Goal: Task Accomplishment & Management: Manage account settings

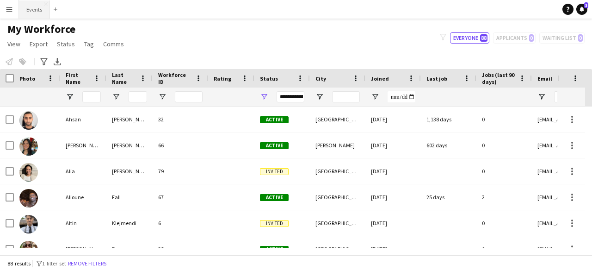
click at [27, 7] on button "Events Close" at bounding box center [34, 9] width 31 height 18
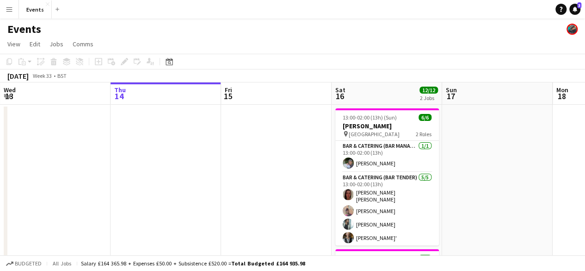
click at [526, 186] on app-date-cell at bounding box center [497, 255] width 111 height 300
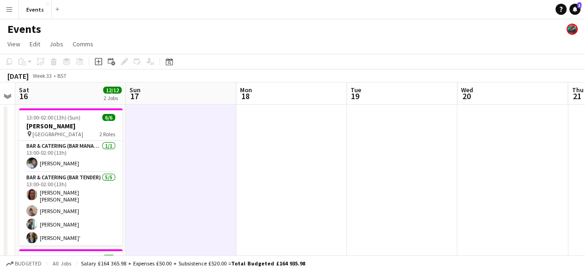
drag, startPoint x: 491, startPoint y: 192, endPoint x: 175, endPoint y: 141, distance: 320.5
click at [175, 141] on app-calendar-viewport "Wed 13 Thu 14 Fri 15 Sat 16 12/12 2 Jobs Sun 17 Mon 18 Tue 19 Wed 20 Thu 21 Fri…" at bounding box center [292, 264] width 585 height 365
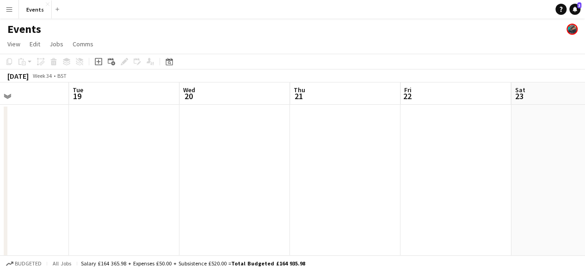
drag, startPoint x: 419, startPoint y: 172, endPoint x: 141, endPoint y: 157, distance: 278.5
click at [141, 157] on app-calendar-viewport "Fri 15 Sat 16 12/12 2 Jobs Sun 17 Mon 18 Tue 19 Wed 20 Thu 21 Fri 22 Sat 23 Sun…" at bounding box center [292, 264] width 585 height 365
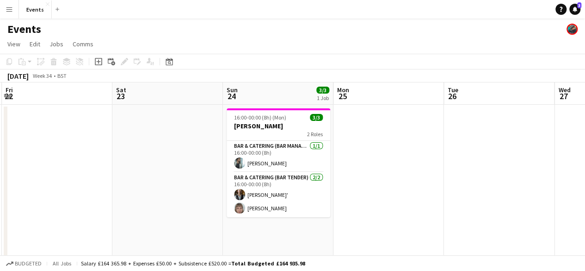
scroll to position [0, 267]
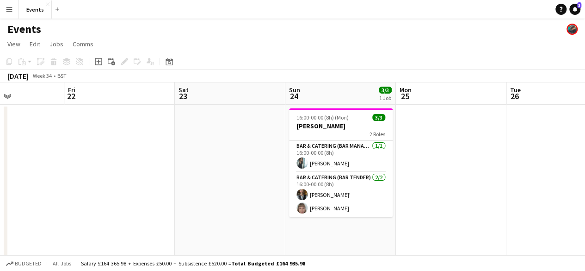
drag, startPoint x: 441, startPoint y: 168, endPoint x: 105, endPoint y: 144, distance: 337.2
click at [105, 144] on app-calendar-viewport "Tue 19 Wed 20 Thu 21 Fri 22 Sat 23 Sun 24 3/3 1 Job Mon 25 Tue 26 Wed 27 Thu 28…" at bounding box center [292, 264] width 585 height 365
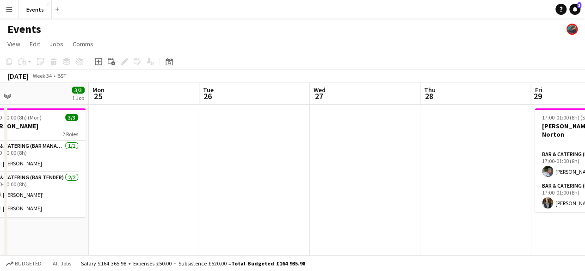
drag, startPoint x: 483, startPoint y: 179, endPoint x: 176, endPoint y: 198, distance: 307.3
click at [176, 198] on app-calendar-viewport "Thu 21 Fri 22 Sat 23 Sun 24 3/3 1 Job Mon 25 Tue 26 Wed 27 Thu 28 Fri 29 2/2 1 …" at bounding box center [292, 264] width 585 height 365
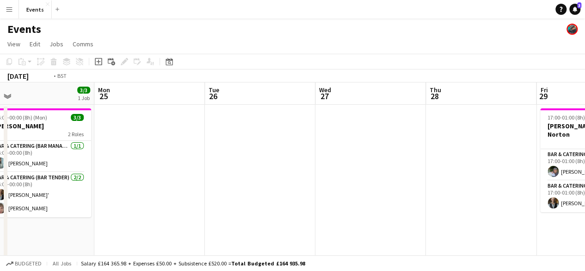
drag, startPoint x: 317, startPoint y: 230, endPoint x: 132, endPoint y: 230, distance: 185.5
click at [132, 230] on app-calendar-viewport "Thu 21 Fri 22 Sat 23 Sun 24 3/3 1 Job Mon 25 Tue 26 Wed 27 Thu 28 Fri 29 2/2 1 …" at bounding box center [292, 264] width 585 height 365
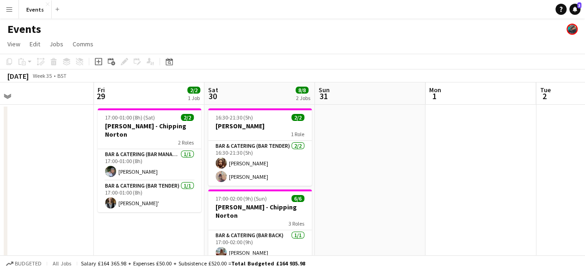
drag, startPoint x: 143, startPoint y: 223, endPoint x: 126, endPoint y: 224, distance: 17.2
click at [126, 224] on app-calendar-viewport "Mon 25 Tue 26 Wed 27 Thu 28 Fri 29 2/2 1 Job Sat 30 8/8 2 Jobs Sun 31 Mon 1 Tue…" at bounding box center [292, 264] width 585 height 365
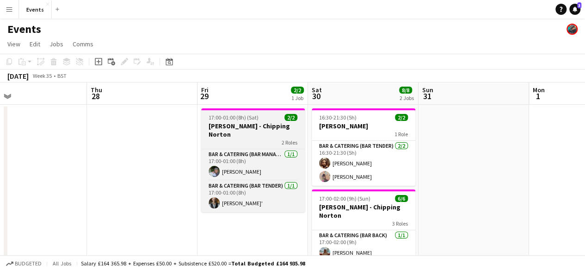
click at [223, 138] on div "2 Roles" at bounding box center [253, 141] width 104 height 7
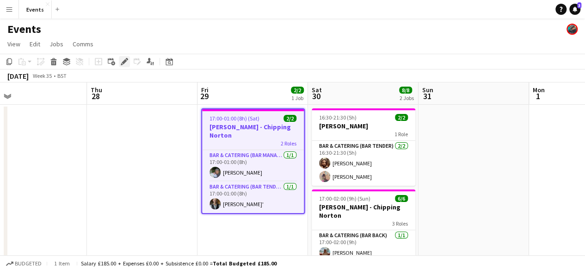
click at [125, 60] on icon at bounding box center [124, 61] width 5 height 5
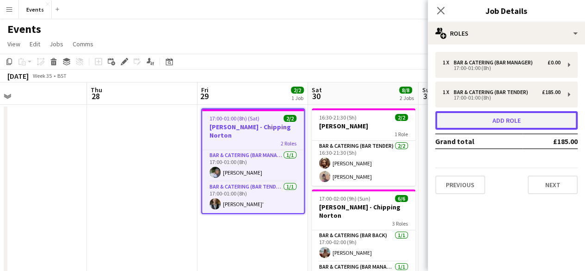
click at [519, 122] on button "Add role" at bounding box center [506, 120] width 143 height 19
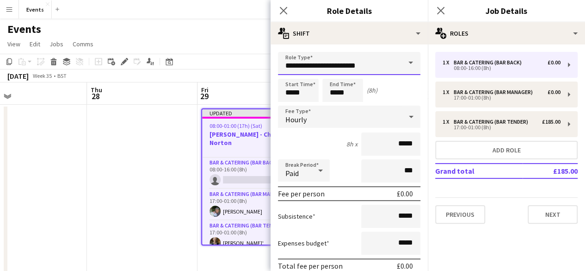
click at [371, 59] on input "**********" at bounding box center [349, 63] width 143 height 23
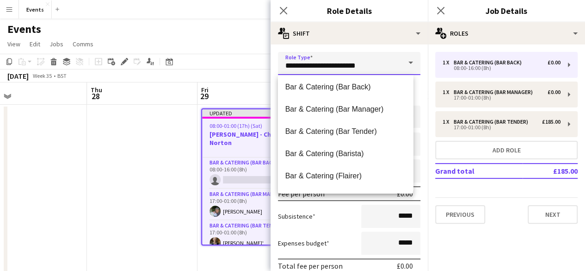
scroll to position [0, 0]
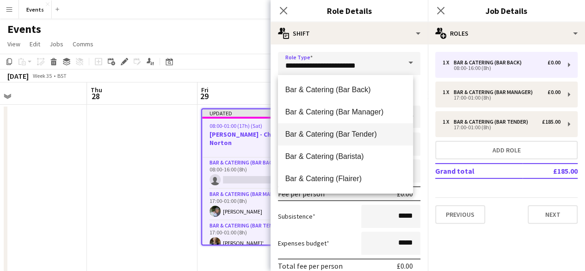
click at [363, 136] on span "Bar & Catering (Bar Tender)" at bounding box center [345, 134] width 121 height 9
type input "**********"
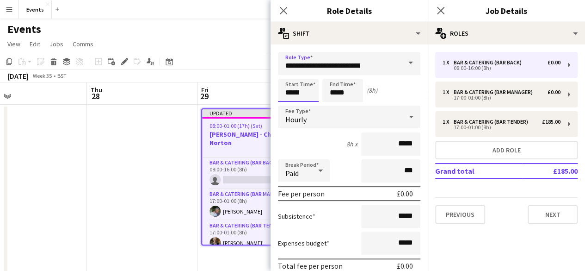
click at [293, 89] on input "*****" at bounding box center [298, 90] width 41 height 23
click at [290, 67] on input "**********" at bounding box center [349, 63] width 143 height 23
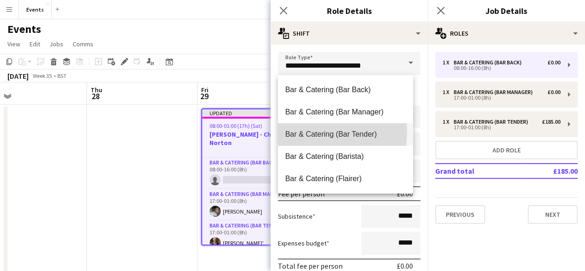
click at [305, 132] on span "Bar & Catering (Bar Tender)" at bounding box center [345, 134] width 121 height 9
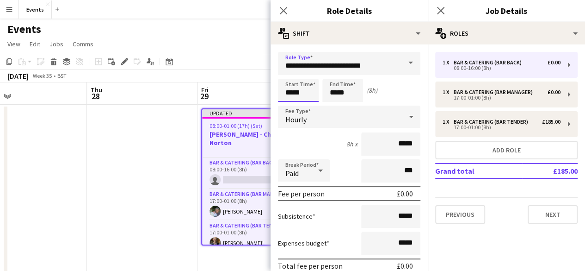
click at [289, 89] on input "*****" at bounding box center [298, 90] width 41 height 23
click at [289, 75] on div at bounding box center [289, 73] width 19 height 9
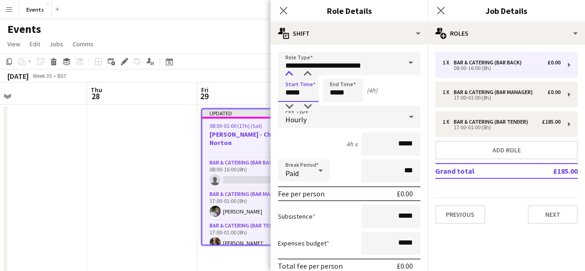
click at [289, 75] on div at bounding box center [289, 73] width 19 height 9
type input "*****"
click at [289, 75] on div at bounding box center [289, 73] width 19 height 9
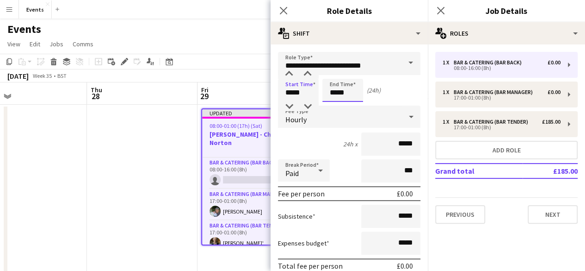
click at [328, 88] on input "*****" at bounding box center [342, 90] width 41 height 23
click at [332, 74] on div at bounding box center [333, 73] width 19 height 9
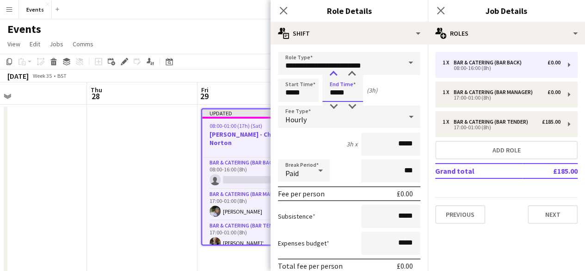
click at [332, 74] on div at bounding box center [333, 73] width 19 height 9
type input "*****"
click at [332, 74] on div at bounding box center [333, 73] width 19 height 9
click at [314, 115] on div "Hourly" at bounding box center [340, 116] width 124 height 22
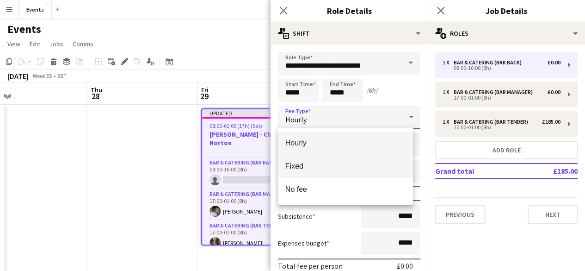
click at [295, 162] on span "Fixed" at bounding box center [345, 165] width 121 height 9
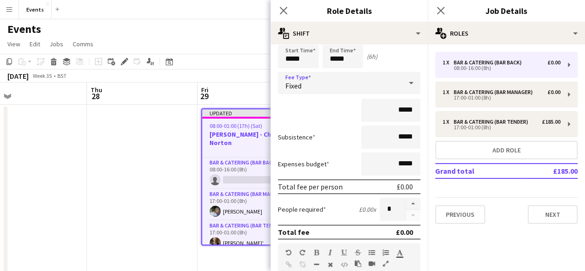
scroll to position [8, 0]
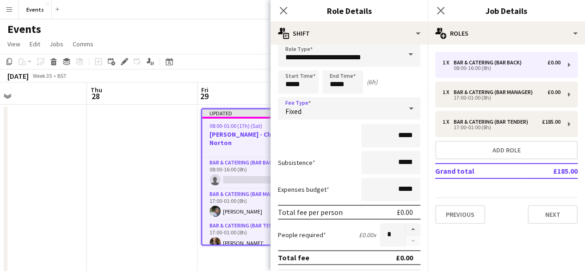
click at [315, 104] on div "Fixed" at bounding box center [340, 108] width 124 height 22
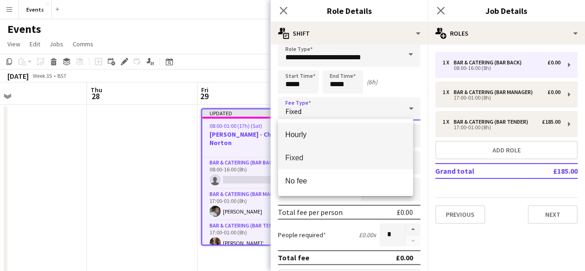
click at [303, 139] on mat-option "Hourly" at bounding box center [346, 134] width 136 height 23
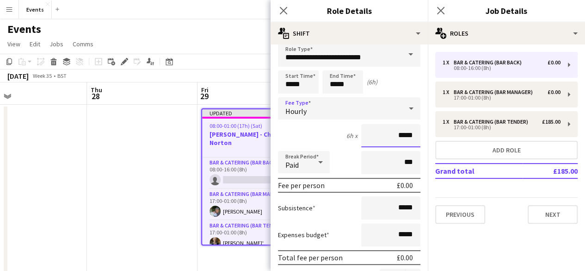
click at [395, 135] on input "*****" at bounding box center [390, 135] width 59 height 23
type input "**"
type input "***"
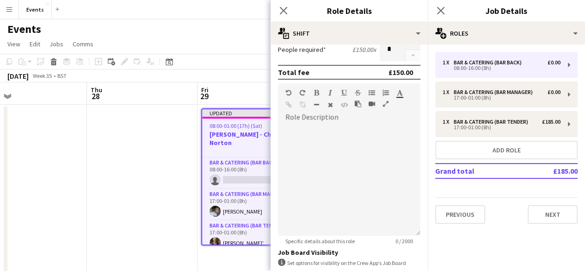
scroll to position [308, 0]
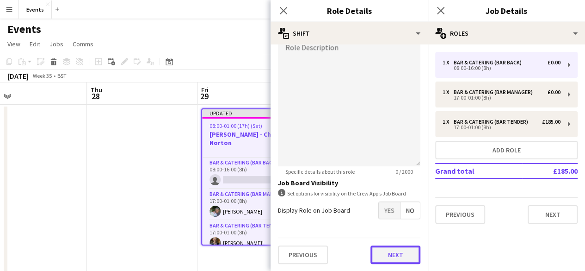
click at [403, 257] on button "Next" at bounding box center [396, 254] width 50 height 19
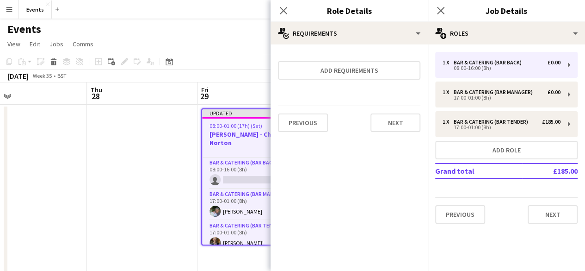
scroll to position [0, 0]
click at [388, 124] on button "Next" at bounding box center [396, 122] width 50 height 19
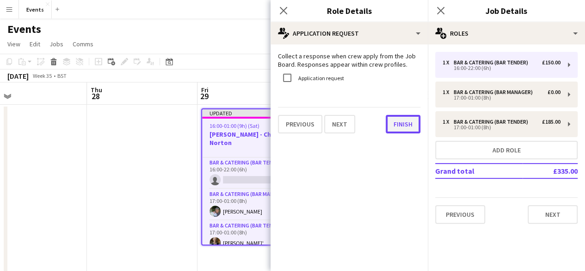
click at [396, 124] on button "Finish" at bounding box center [403, 124] width 35 height 19
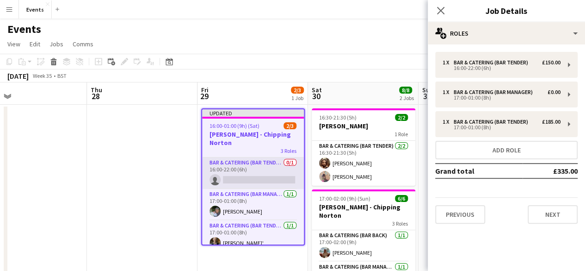
click at [265, 175] on app-card-role "Bar & Catering (Bar Tender) 0/1 16:00-22:00 (6h) single-neutral-actions" at bounding box center [253, 172] width 102 height 31
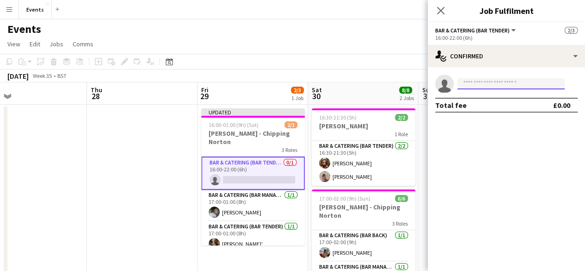
click at [474, 86] on input at bounding box center [511, 83] width 107 height 11
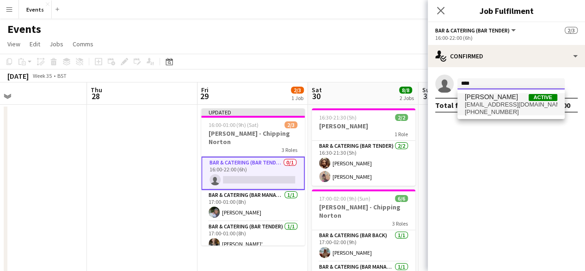
type input "****"
click at [473, 110] on span "[PHONE_NUMBER]" at bounding box center [511, 111] width 93 height 7
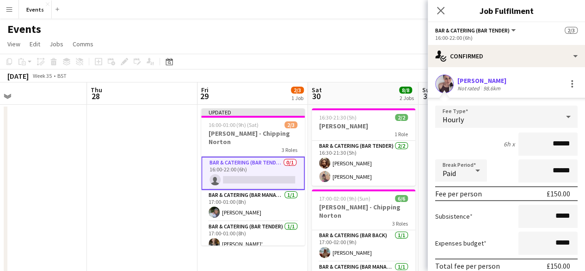
scroll to position [59, 0]
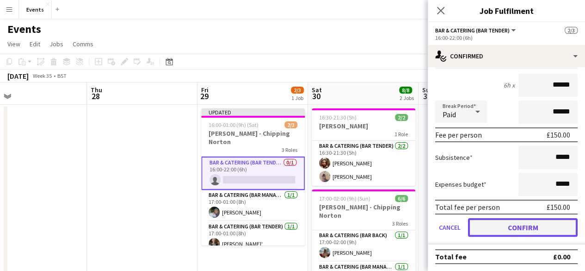
click at [551, 230] on button "Confirm" at bounding box center [523, 227] width 110 height 19
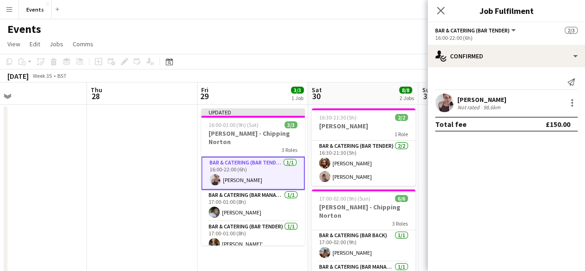
scroll to position [0, 0]
click at [442, 15] on app-icon "Close pop-in" at bounding box center [440, 10] width 13 height 13
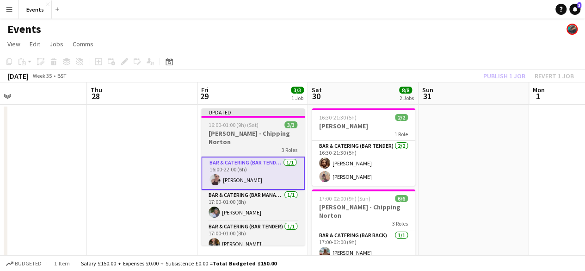
click at [275, 126] on div "16:00-01:00 (9h) (Sat) 3/3" at bounding box center [253, 124] width 104 height 7
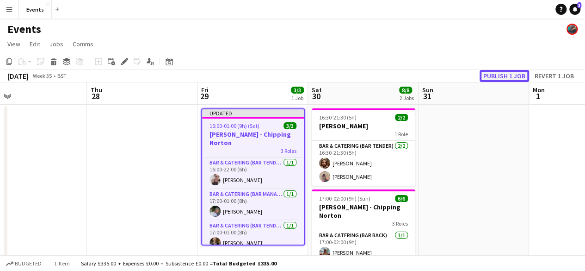
click at [495, 77] on button "Publish 1 job" at bounding box center [505, 76] width 50 height 12
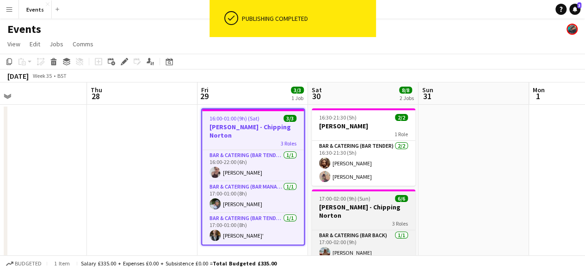
click at [341, 203] on h3 "[PERSON_NAME] - Chipping Norton" at bounding box center [364, 211] width 104 height 17
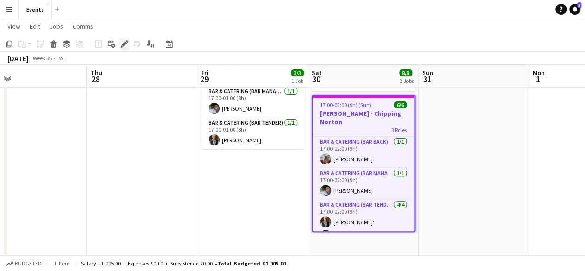
click at [124, 43] on icon "Edit" at bounding box center [124, 43] width 7 height 7
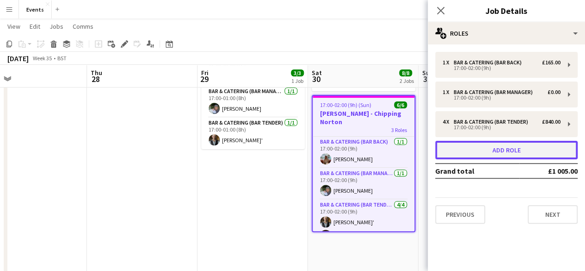
click at [482, 153] on button "Add role" at bounding box center [506, 150] width 143 height 19
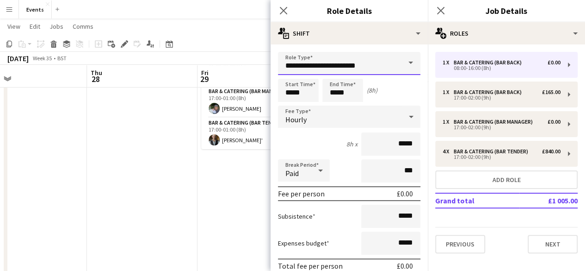
click at [334, 67] on input "**********" at bounding box center [349, 63] width 143 height 23
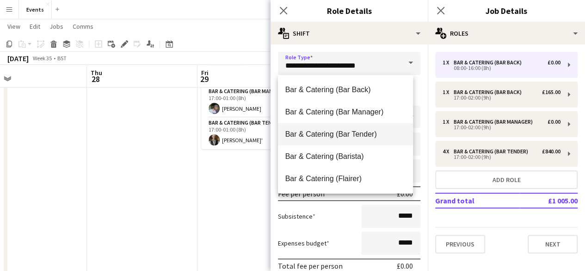
click at [340, 132] on span "Bar & Catering (Bar Tender)" at bounding box center [345, 134] width 121 height 9
type input "**********"
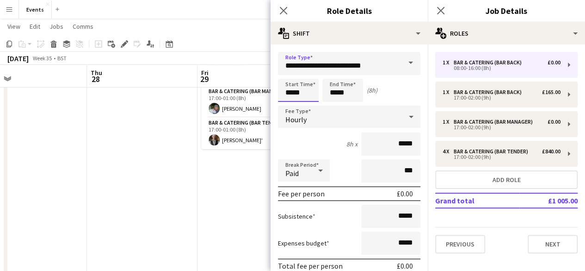
click at [289, 91] on input "*****" at bounding box center [298, 90] width 41 height 23
type input "*****"
click at [293, 107] on div at bounding box center [289, 106] width 19 height 9
click at [336, 88] on input "*****" at bounding box center [342, 90] width 41 height 23
click at [332, 72] on div at bounding box center [333, 73] width 19 height 9
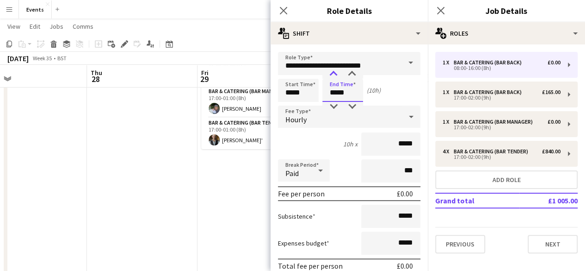
click at [332, 72] on div at bounding box center [333, 73] width 19 height 9
type input "*****"
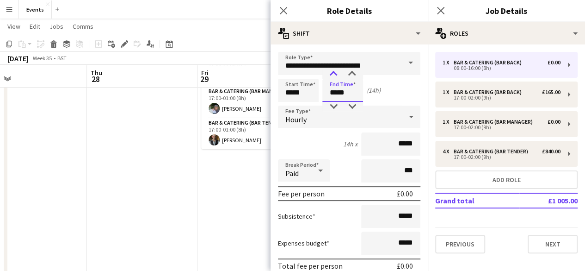
click at [332, 72] on div at bounding box center [333, 73] width 19 height 9
click at [315, 123] on div "Hourly" at bounding box center [340, 116] width 124 height 22
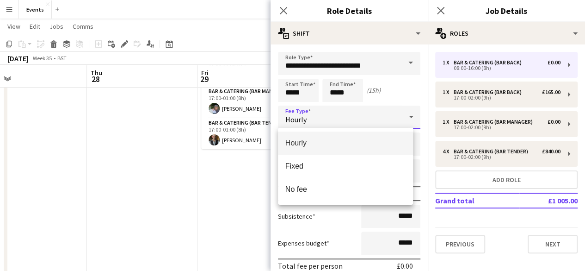
click at [306, 147] on span "Hourly" at bounding box center [345, 142] width 121 height 9
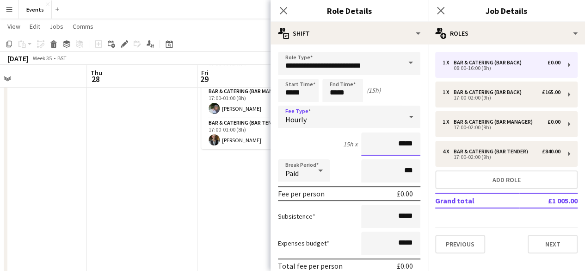
click at [393, 141] on input "*****" at bounding box center [390, 143] width 59 height 23
click at [393, 141] on input "*******" at bounding box center [390, 143] width 59 height 23
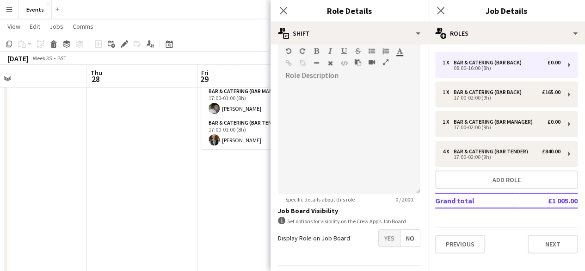
scroll to position [308, 0]
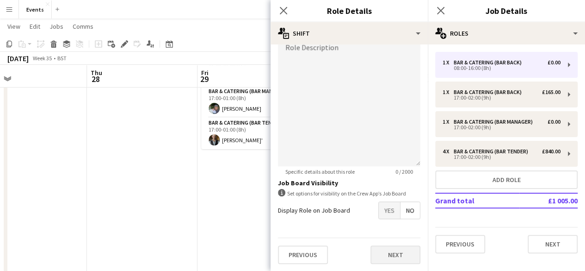
type input "******"
click at [393, 257] on button "Next" at bounding box center [396, 254] width 50 height 19
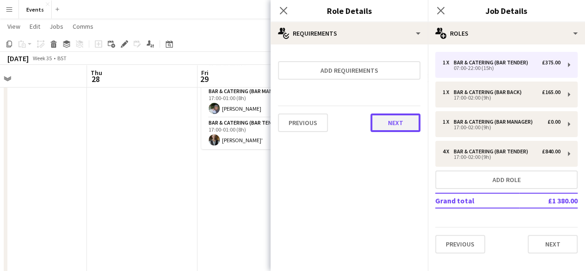
click at [397, 114] on button "Next" at bounding box center [396, 122] width 50 height 19
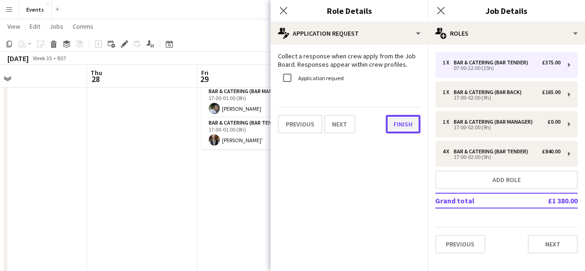
click at [397, 118] on button "Finish" at bounding box center [403, 124] width 35 height 19
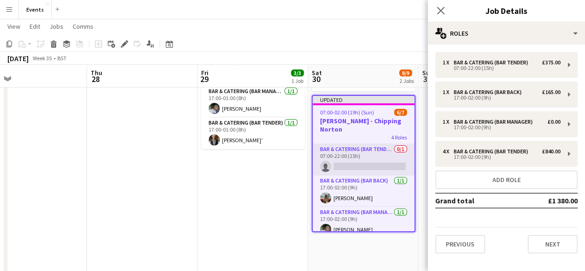
click at [364, 163] on app-card-role "Bar & Catering (Bar Tender) 0/1 07:00-22:00 (15h) single-neutral-actions" at bounding box center [364, 159] width 102 height 31
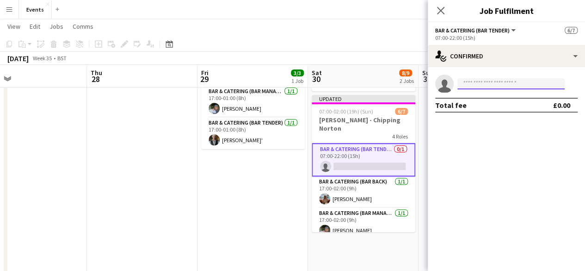
click at [476, 80] on input at bounding box center [511, 83] width 107 height 11
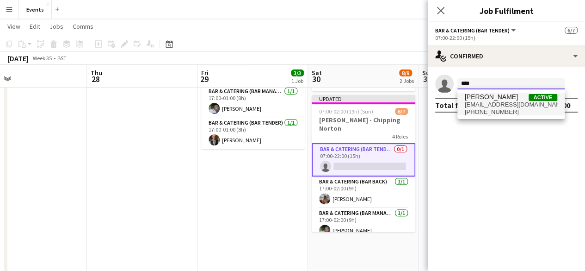
type input "****"
click at [476, 95] on span "[PERSON_NAME]" at bounding box center [491, 97] width 53 height 8
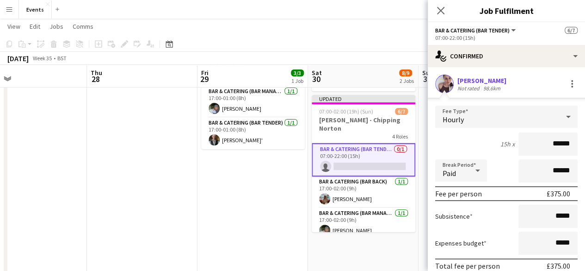
scroll to position [59, 0]
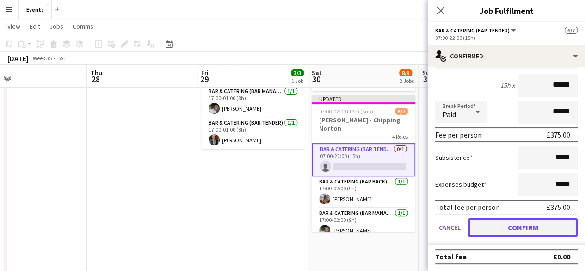
click at [534, 228] on button "Confirm" at bounding box center [523, 227] width 110 height 19
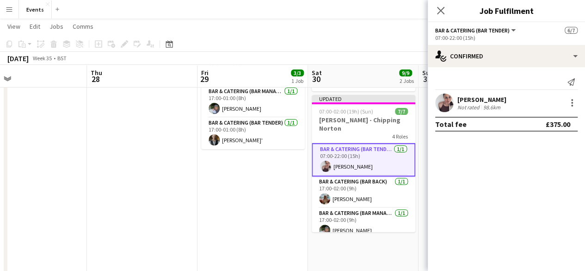
scroll to position [0, 0]
click at [439, 15] on app-icon "Close pop-in" at bounding box center [440, 10] width 13 height 13
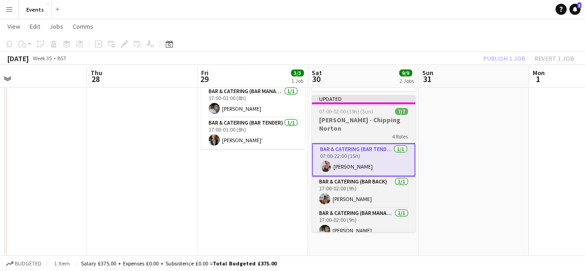
click at [345, 108] on span "07:00-02:00 (19h) (Sun)" at bounding box center [346, 111] width 54 height 7
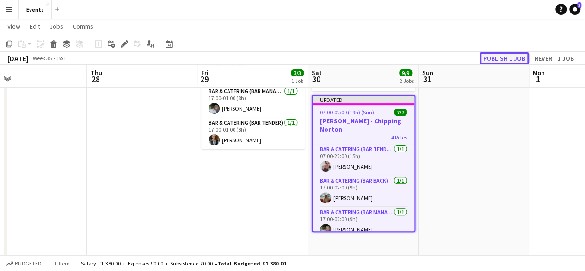
click at [494, 54] on button "Publish 1 job" at bounding box center [505, 58] width 50 height 12
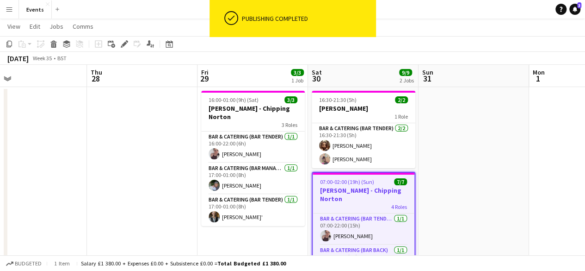
scroll to position [14, 0]
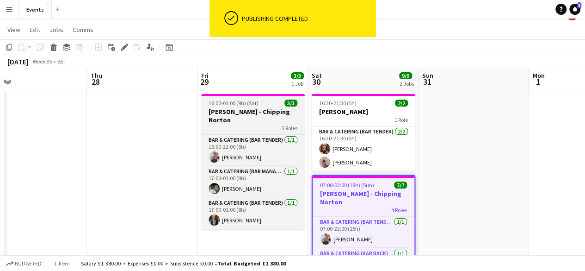
click at [222, 124] on div "3 Roles" at bounding box center [253, 127] width 104 height 7
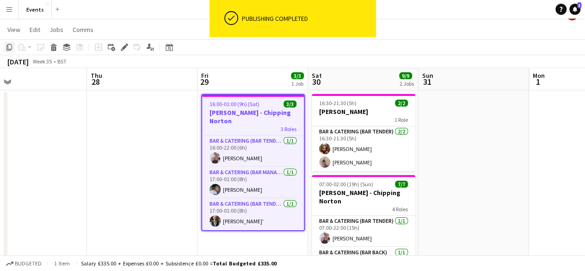
click at [10, 50] on icon "Copy" at bounding box center [9, 46] width 7 height 7
click at [446, 118] on app-date-cell at bounding box center [474, 240] width 111 height 300
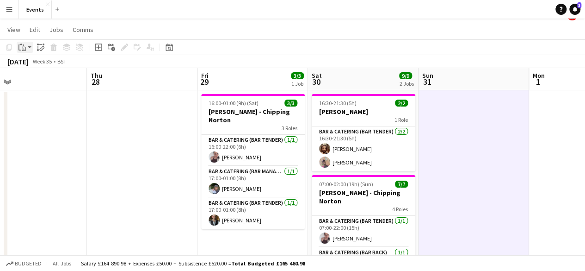
click at [25, 50] on icon at bounding box center [24, 49] width 4 height 4
click at [45, 68] on link "Paste Ctrl+V" at bounding box center [68, 65] width 87 height 8
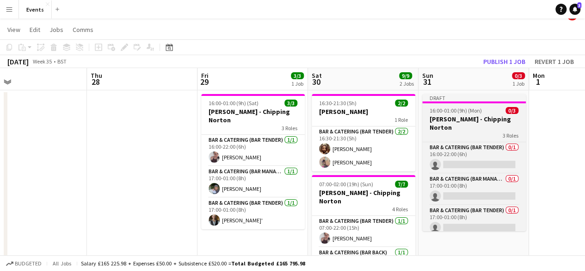
click at [444, 112] on span "16:00-01:00 (9h) (Mon)" at bounding box center [456, 110] width 52 height 7
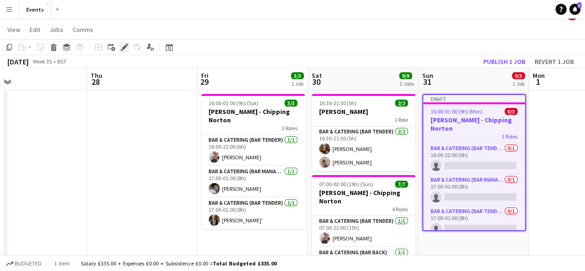
click at [126, 46] on icon at bounding box center [124, 47] width 5 height 5
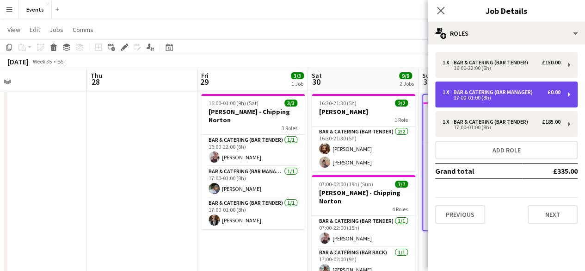
click at [472, 87] on div "1 x Bar & Catering (Bar Manager) £0.00 17:00-01:00 (8h)" at bounding box center [506, 94] width 143 height 26
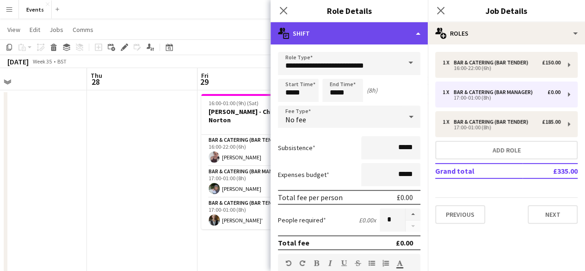
click at [418, 29] on div "multiple-actions-text Shift" at bounding box center [349, 33] width 157 height 22
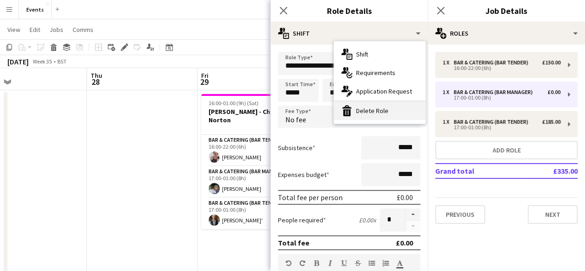
click at [372, 107] on div "bin-2 Delete Role" at bounding box center [380, 110] width 92 height 19
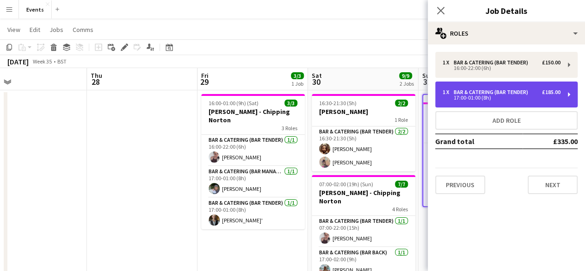
click at [456, 96] on div "17:00-01:00 (8h)" at bounding box center [502, 97] width 118 height 5
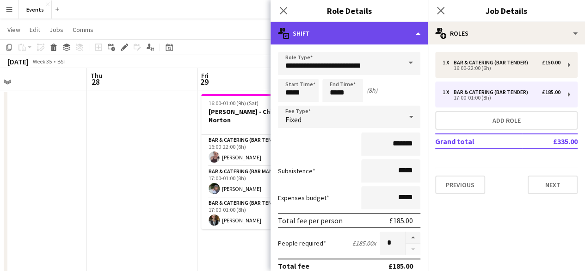
click at [400, 36] on div "multiple-actions-text Shift" at bounding box center [349, 33] width 157 height 22
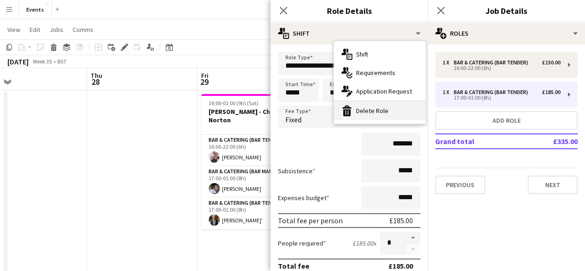
click at [370, 111] on div "bin-2 Delete Role" at bounding box center [380, 110] width 92 height 19
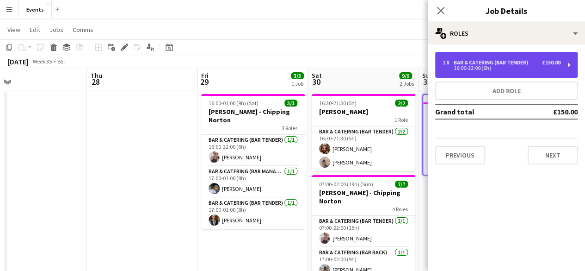
click at [469, 66] on div "16:00-22:00 (6h)" at bounding box center [502, 68] width 118 height 5
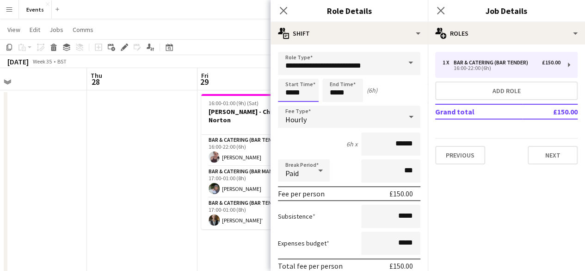
click at [292, 93] on input "*****" at bounding box center [298, 90] width 41 height 23
click at [289, 106] on div at bounding box center [289, 106] width 19 height 9
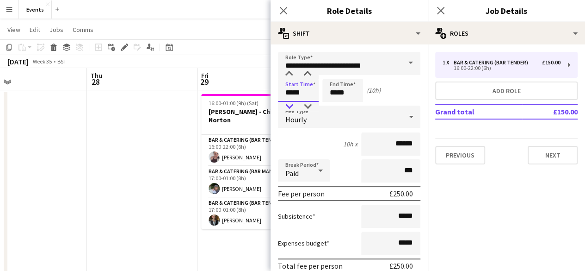
click at [289, 106] on div at bounding box center [289, 106] width 19 height 9
type input "*****"
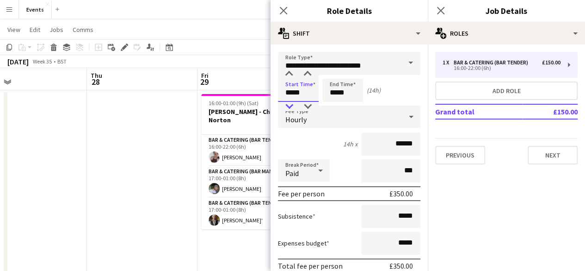
click at [289, 106] on div at bounding box center [289, 106] width 19 height 9
click at [328, 87] on input "*****" at bounding box center [342, 90] width 41 height 23
click at [332, 105] on div at bounding box center [333, 106] width 19 height 9
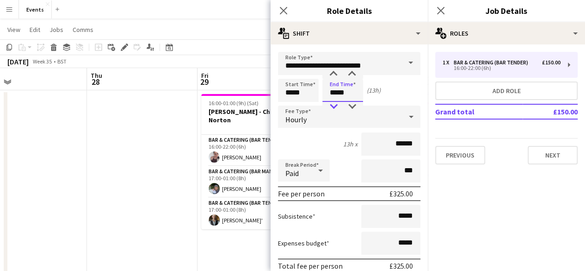
click at [332, 105] on div at bounding box center [333, 106] width 19 height 9
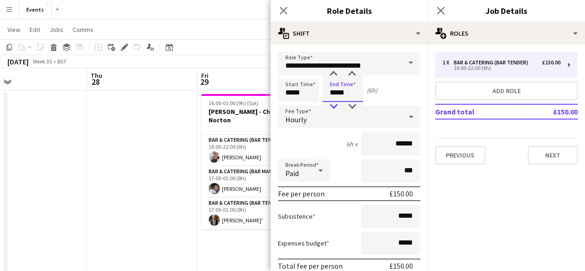
click at [332, 105] on div at bounding box center [333, 106] width 19 height 9
type input "*****"
click at [332, 105] on div at bounding box center [333, 106] width 19 height 9
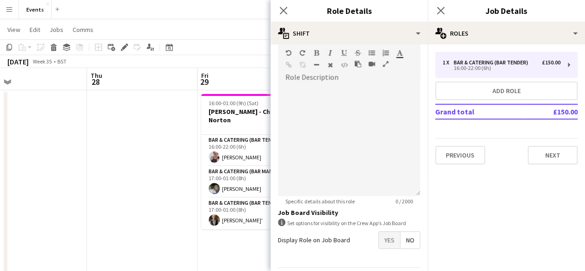
scroll to position [308, 0]
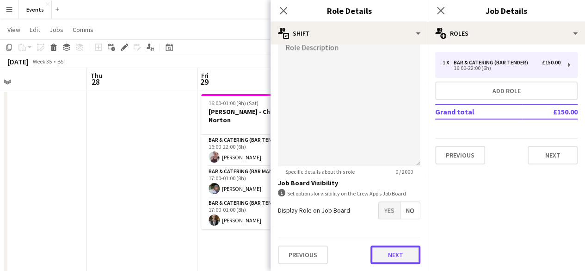
click at [394, 250] on button "Next" at bounding box center [396, 254] width 50 height 19
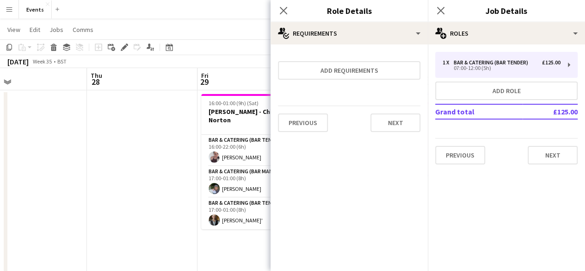
scroll to position [0, 0]
click at [410, 122] on button "Next" at bounding box center [396, 122] width 50 height 19
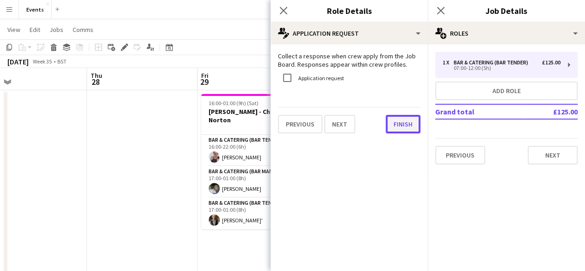
click at [406, 125] on button "Finish" at bounding box center [403, 124] width 35 height 19
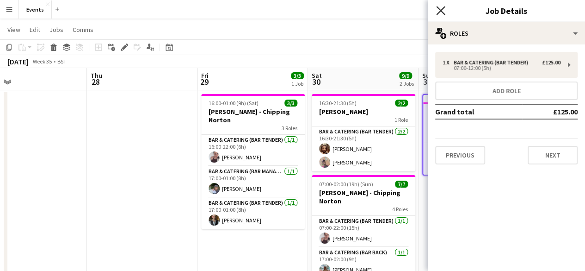
click at [441, 11] on icon at bounding box center [440, 10] width 9 height 9
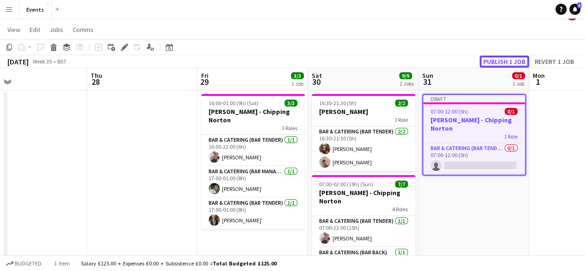
click at [500, 59] on button "Publish 1 job" at bounding box center [505, 62] width 50 height 12
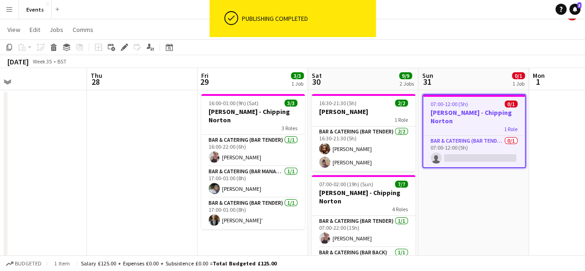
click at [478, 161] on app-card-role "Bar & Catering (Bar Tender) 0/1 07:00-12:00 (5h) single-neutral-actions" at bounding box center [474, 151] width 102 height 31
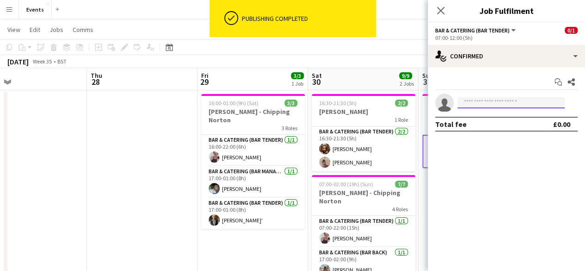
click at [516, 101] on input at bounding box center [511, 102] width 107 height 11
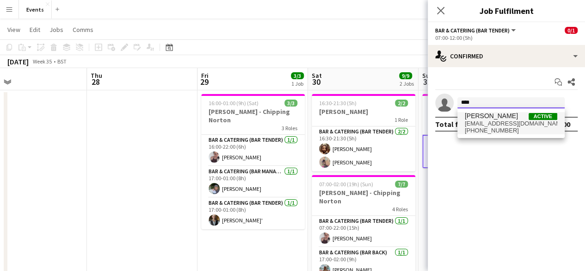
type input "****"
click at [508, 114] on span "[PERSON_NAME] Active" at bounding box center [511, 116] width 93 height 8
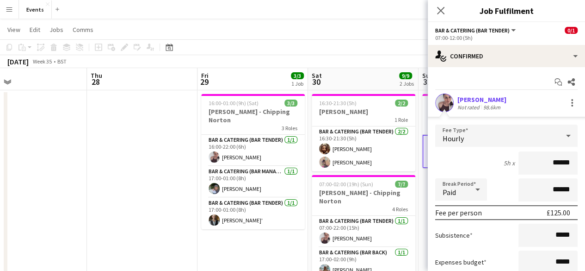
scroll to position [78, 0]
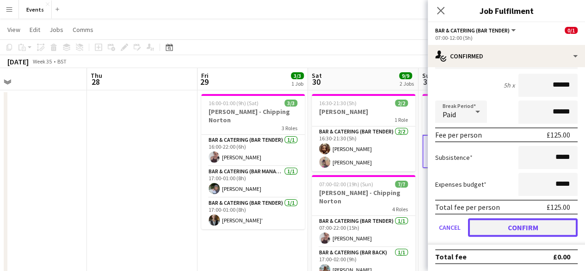
click at [543, 221] on button "Confirm" at bounding box center [523, 227] width 110 height 19
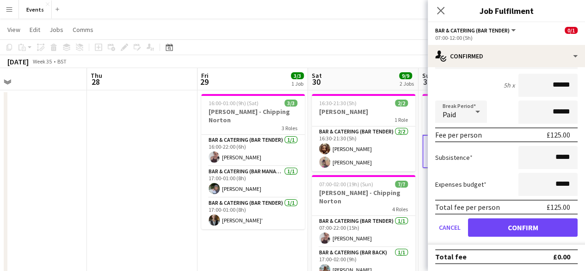
scroll to position [0, 0]
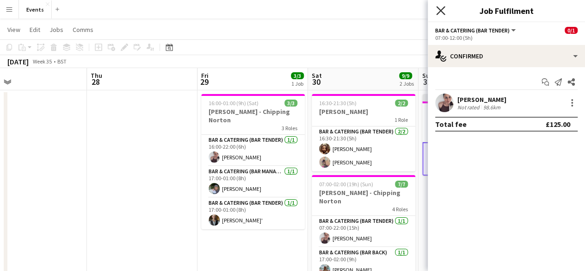
click at [440, 7] on icon "Close pop-in" at bounding box center [440, 10] width 9 height 9
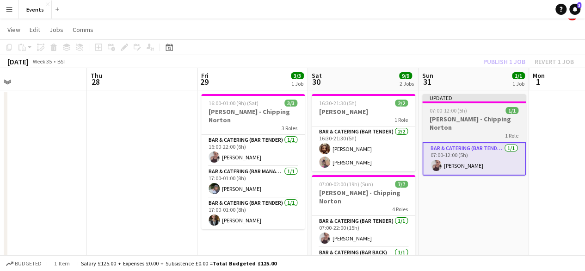
click at [458, 113] on span "07:00-12:00 (5h)" at bounding box center [448, 110] width 37 height 7
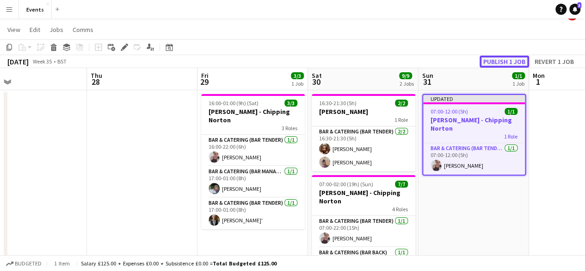
click at [507, 65] on button "Publish 1 job" at bounding box center [505, 62] width 50 height 12
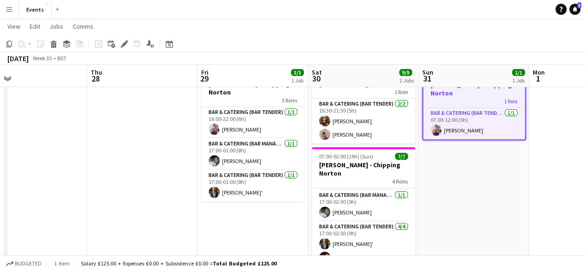
scroll to position [78, 0]
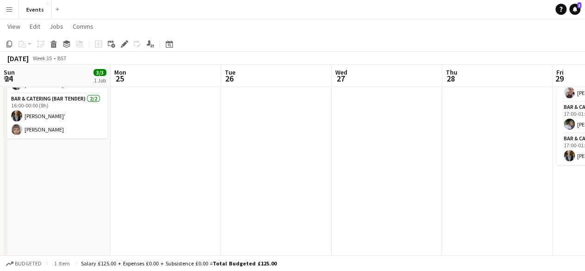
drag, startPoint x: 198, startPoint y: 165, endPoint x: 553, endPoint y: 131, distance: 356.9
click at [553, 131] on app-calendar-viewport "Fri 22 Sat 23 Sun 24 3/3 1 Job Mon 25 Tue 26 Wed 27 Thu 28 Fri 29 3/3 1 Job Sat…" at bounding box center [292, 163] width 585 height 410
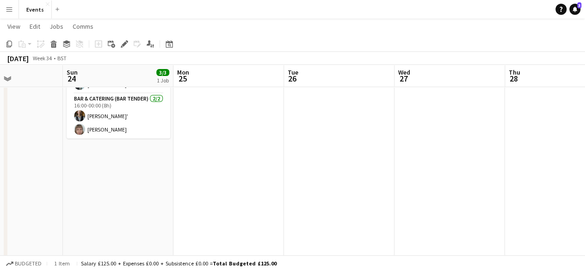
scroll to position [0, 243]
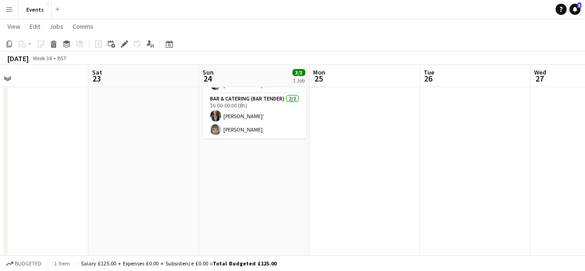
drag, startPoint x: 180, startPoint y: 160, endPoint x: 379, endPoint y: 144, distance: 199.6
click at [379, 144] on app-calendar-viewport "Wed 20 Thu 21 Fri 22 Sat 23 Sun 24 3/3 1 Job Mon 25 Tue 26 Wed 27 Thu 28 Fri 29…" at bounding box center [292, 163] width 585 height 410
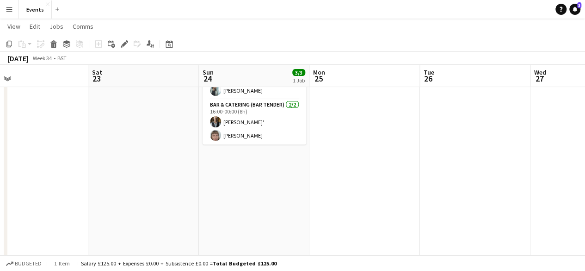
scroll to position [71, 0]
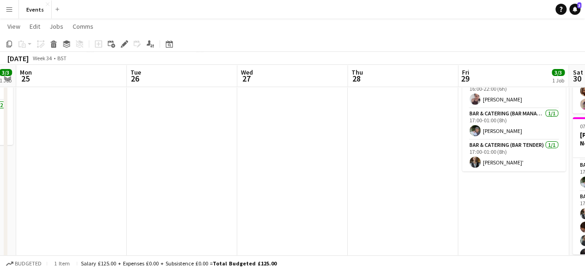
drag, startPoint x: 431, startPoint y: 144, endPoint x: 138, endPoint y: 160, distance: 293.8
click at [138, 160] on app-calendar-viewport "Fri 22 Sat 23 Sun 24 3/3 1 Job Mon 25 Tue 26 Wed 27 Thu 28 Fri 29 3/3 1 Job Sat…" at bounding box center [292, 170] width 585 height 410
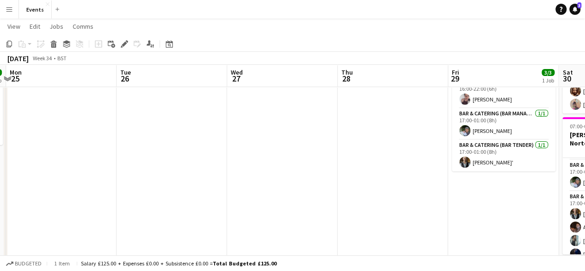
scroll to position [0, 343]
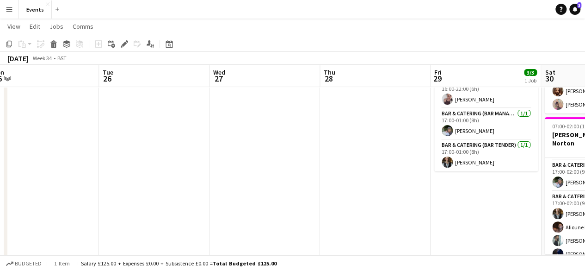
drag, startPoint x: 370, startPoint y: 179, endPoint x: 122, endPoint y: 167, distance: 248.7
click at [122, 167] on app-calendar-viewport "Fri 22 Sat 23 Sun 24 3/3 1 Job Mon 25 Tue 26 Wed 27 Thu 28 Fri 29 3/3 1 Job Sat…" at bounding box center [292, 170] width 585 height 410
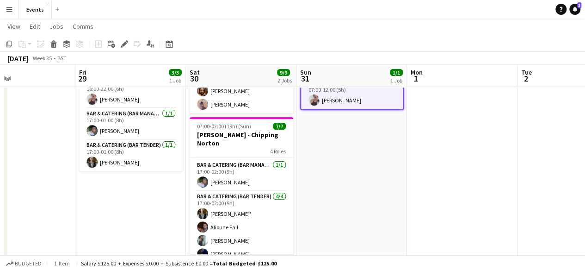
drag, startPoint x: 464, startPoint y: 176, endPoint x: 108, endPoint y: 185, distance: 356.3
click at [108, 185] on app-calendar-viewport "Tue 26 Wed 27 Thu 28 Fri 29 3/3 1 Job Sat 30 9/9 2 Jobs Sun 31 1/1 1 Job Mon 1 …" at bounding box center [292, 170] width 585 height 410
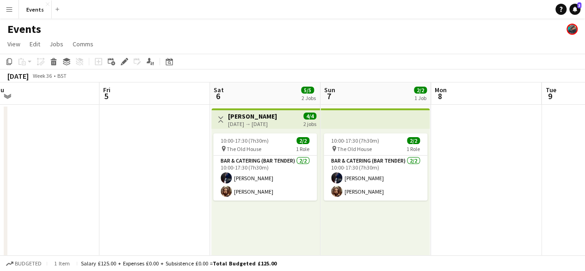
scroll to position [0, 341]
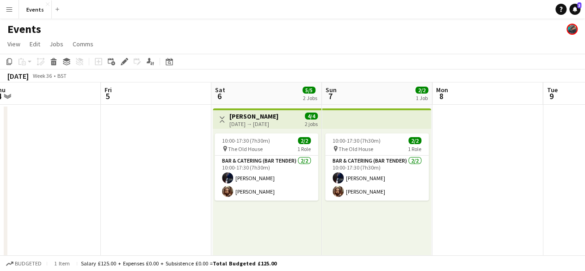
drag, startPoint x: 527, startPoint y: 137, endPoint x: 0, endPoint y: 183, distance: 528.5
click at [0, 183] on app-calendar-viewport "Mon 1 Tue 2 Wed 3 Thu 4 Fri 5 Sat 6 5/5 2 Jobs Sun 7 2/2 1 Job Mon 8 Tue 9 Wed …" at bounding box center [292, 267] width 585 height 371
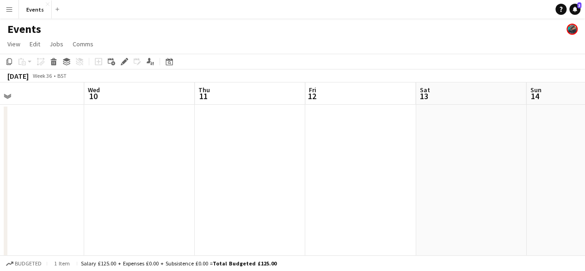
scroll to position [0, 269]
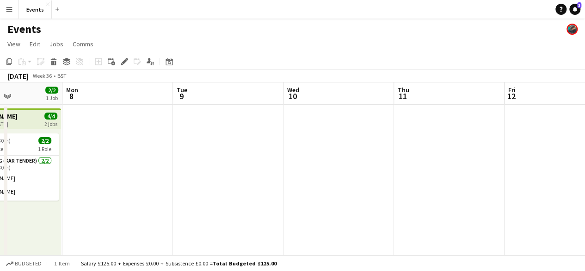
drag, startPoint x: 523, startPoint y: 190, endPoint x: 153, endPoint y: 196, distance: 370.2
click at [153, 196] on app-calendar-viewport "Fri 5 Sat 6 5/5 2 Jobs Sun 7 2/2 1 Job Mon 8 Tue 9 Wed 10 Thu 11 Fri 12 Sat 13 …" at bounding box center [292, 267] width 585 height 371
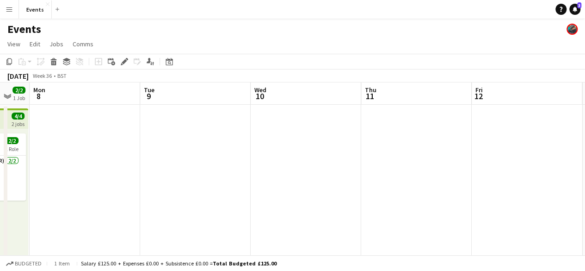
scroll to position [0, 239]
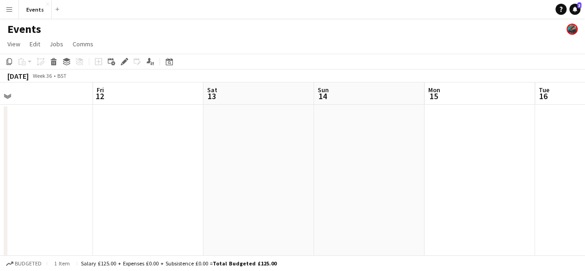
drag, startPoint x: 420, startPoint y: 196, endPoint x: 4, endPoint y: 204, distance: 416.0
click at [4, 204] on div "chevron-right New group Tue 9 Wed 10 Thu 11 Fri 12 Sat 13 Sun 14 Mon 15 Tue 16 …" at bounding box center [292, 267] width 585 height 371
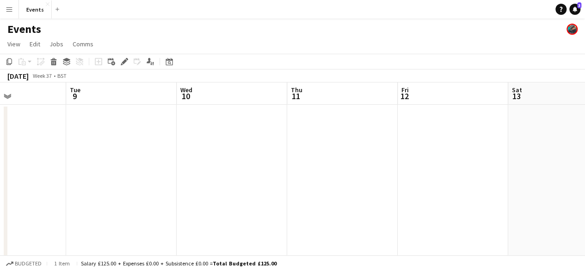
drag, startPoint x: 47, startPoint y: 170, endPoint x: 352, endPoint y: 153, distance: 305.4
click at [352, 153] on app-calendar-viewport "Sat 6 5/5 2 Jobs Sun 7 2/2 1 Job Mon 8 Tue 9 Wed 10 Thu 11 Fri 12 Sat 13 Sun 14…" at bounding box center [292, 267] width 585 height 371
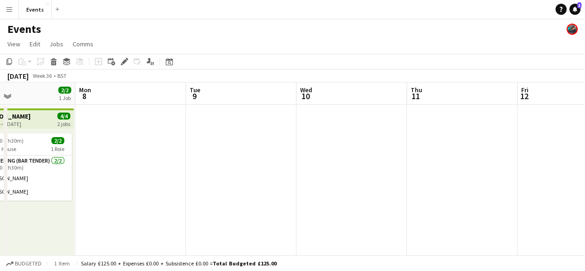
scroll to position [0, 346]
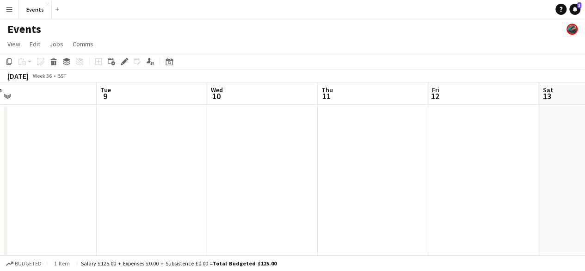
drag, startPoint x: 143, startPoint y: 169, endPoint x: 173, endPoint y: 144, distance: 39.5
click at [173, 144] on app-calendar-viewport "Fri 5 Sat 6 5/5 2 Jobs Sun 7 2/2 1 Job Mon 8 Tue 9 Wed 10 Thu 11 Fri 12 Sat 13 …" at bounding box center [292, 267] width 585 height 371
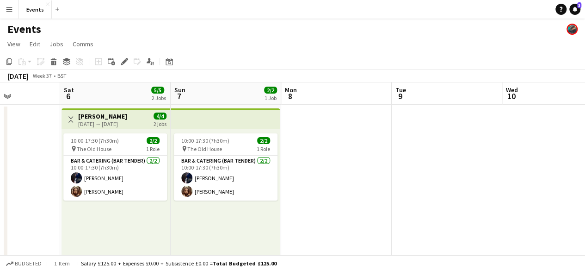
drag, startPoint x: 112, startPoint y: 149, endPoint x: 406, endPoint y: 140, distance: 294.9
click at [406, 140] on app-calendar-viewport "Wed 3 Thu 4 Fri 5 Sat 6 5/5 2 Jobs Sun 7 2/2 1 Job Mon 8 Tue 9 Wed 10 Thu 11 Fr…" at bounding box center [292, 267] width 585 height 371
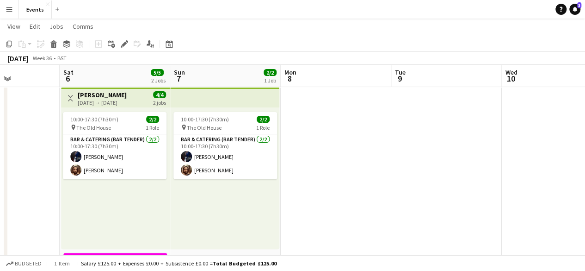
scroll to position [0, 0]
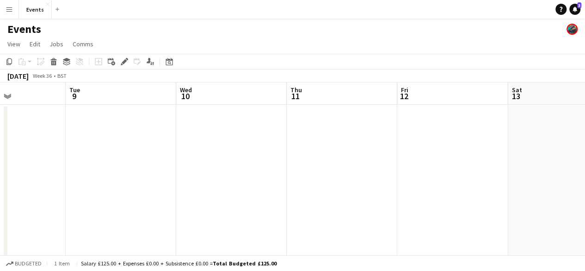
drag, startPoint x: 509, startPoint y: 188, endPoint x: 184, endPoint y: 216, distance: 326.5
click at [184, 216] on app-calendar-viewport "Fri 5 Sat 6 5/5 2 Jobs Sun 7 2/2 1 Job Mon 8 Tue 9 Wed 10 Thu 11 Fri 12 Sat 13 …" at bounding box center [292, 267] width 585 height 371
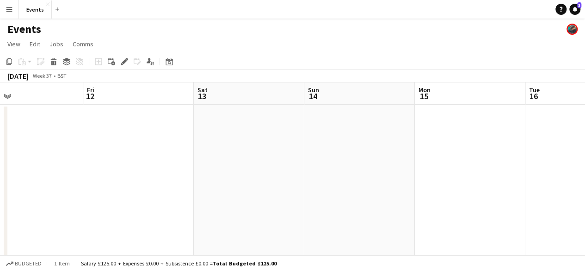
drag, startPoint x: 560, startPoint y: 192, endPoint x: 246, endPoint y: 187, distance: 314.2
click at [246, 187] on app-calendar-viewport "Tue 9 Wed 10 Thu 11 Fri 12 Sat 13 Sun 14 Mon 15 Tue 16 Wed 17 0/3 1 Job Thu 18 …" at bounding box center [292, 267] width 585 height 371
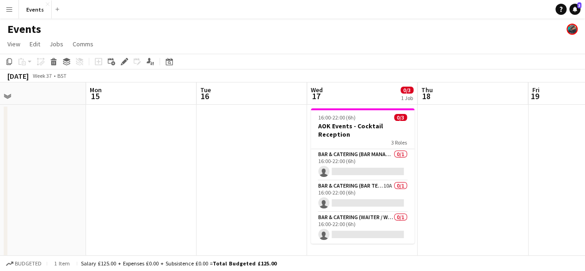
scroll to position [0, 357]
drag, startPoint x: 489, startPoint y: 171, endPoint x: 160, endPoint y: 192, distance: 330.1
click at [160, 192] on app-calendar-viewport "Thu 11 Fri 12 Sat 13 Sun 14 Mon 15 Tue 16 Wed 17 0/3 1 Job Thu 18 Fri 19 Sat 20…" at bounding box center [292, 267] width 585 height 371
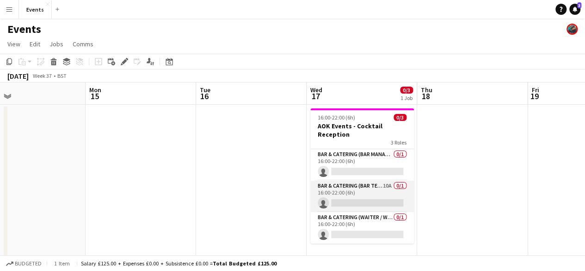
click at [382, 185] on app-card-role "Bar & Catering (Bar Tender) 10A 0/1 16:00-22:00 (6h) single-neutral-actions" at bounding box center [362, 195] width 104 height 31
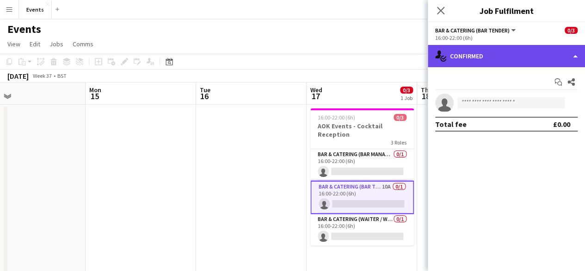
click at [519, 63] on div "single-neutral-actions-check-2 Confirmed" at bounding box center [506, 56] width 157 height 22
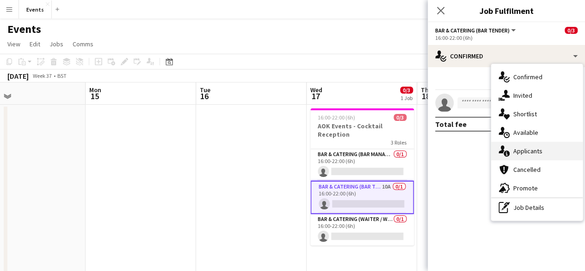
click at [521, 149] on div "single-neutral-actions-information Applicants" at bounding box center [537, 151] width 92 height 19
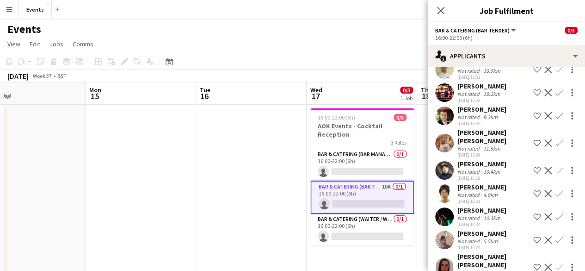
scroll to position [96, 0]
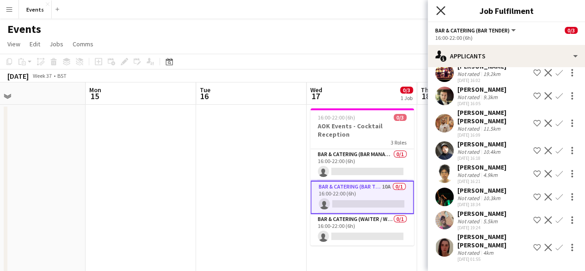
click at [437, 9] on icon "Close pop-in" at bounding box center [440, 10] width 9 height 9
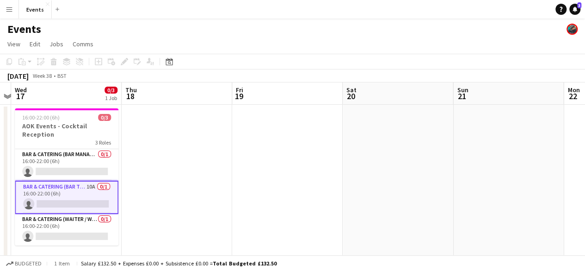
drag, startPoint x: 483, startPoint y: 173, endPoint x: 379, endPoint y: 158, distance: 105.6
click at [180, 151] on app-calendar-viewport "Sat 13 Sun 14 Mon 15 Tue 16 Wed 17 0/3 1 Job Thu 18 Fri 19 Sat 20 Sun 21 Mon 22…" at bounding box center [292, 267] width 585 height 371
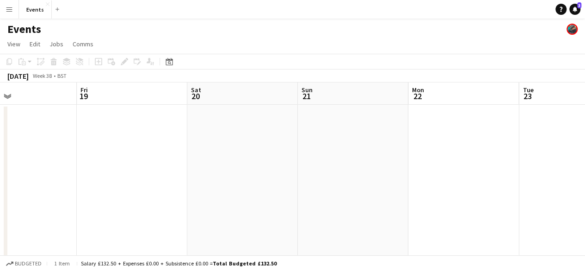
drag, startPoint x: 541, startPoint y: 183, endPoint x: 185, endPoint y: 172, distance: 356.4
click at [185, 172] on app-calendar-viewport "Mon 15 Tue 16 Wed 17 0/3 1 Job Thu 18 Fri 19 Sat 20 Sun 21 Mon 22 Tue 23 Wed 24…" at bounding box center [292, 267] width 585 height 371
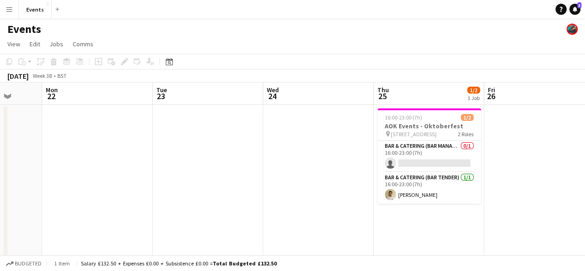
scroll to position [0, 302]
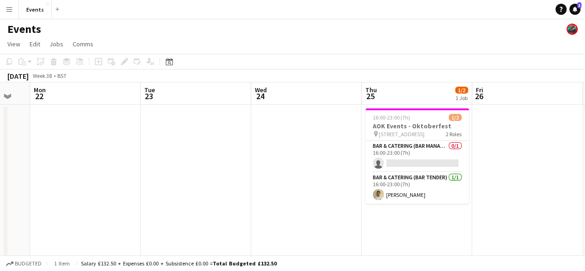
drag, startPoint x: 188, startPoint y: 169, endPoint x: 145, endPoint y: 172, distance: 43.1
click at [145, 172] on app-calendar-viewport "Fri 19 Sat 20 Sun 21 Mon 22 Tue 23 Wed 24 Thu 25 1/2 1 Job Fri 26 Sat 27 4/5 1 …" at bounding box center [292, 267] width 585 height 371
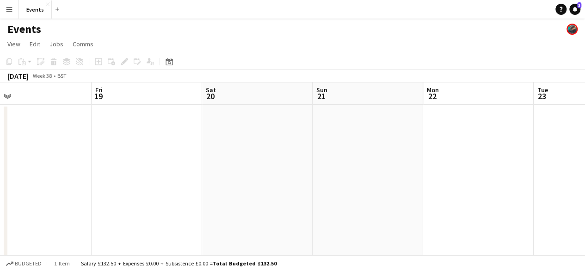
drag, startPoint x: 153, startPoint y: 182, endPoint x: 546, endPoint y: 152, distance: 394.4
click at [546, 152] on app-calendar-viewport "Tue 16 Wed 17 0/3 1 Job Thu 18 Fri 19 Sat 20 Sun 21 Mon 22 Tue 23 Wed 24 Thu 25…" at bounding box center [292, 267] width 585 height 371
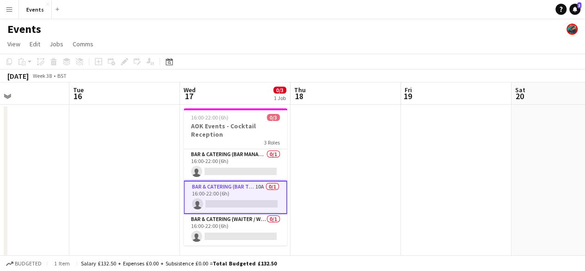
scroll to position [0, 247]
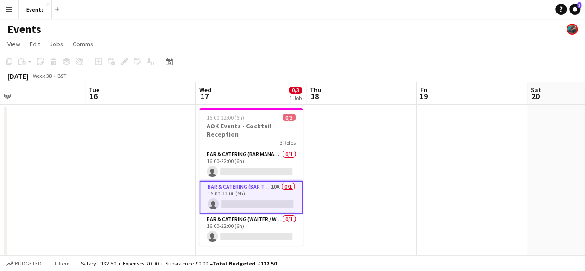
drag, startPoint x: 168, startPoint y: 177, endPoint x: 493, endPoint y: 165, distance: 325.5
click at [493, 165] on app-calendar-viewport "Sat 13 Sun 14 Mon 15 Tue 16 Wed 17 0/3 1 Job Thu 18 Fri 19 Sat 20 Sun 21 Mon 22…" at bounding box center [292, 267] width 585 height 371
click at [237, 191] on app-card-role "Bar & Catering (Bar Tender) 10A 0/1 16:00-22:00 (6h) single-neutral-actions" at bounding box center [251, 196] width 104 height 33
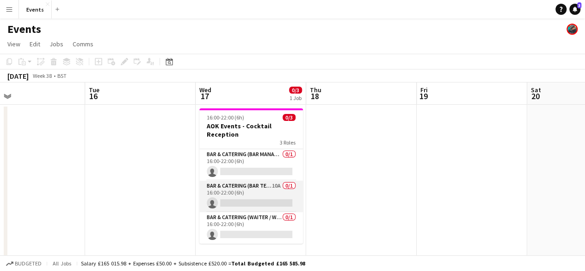
click at [237, 191] on app-card-role "Bar & Catering (Bar Tender) 10A 0/1 16:00-22:00 (6h) single-neutral-actions" at bounding box center [251, 195] width 104 height 31
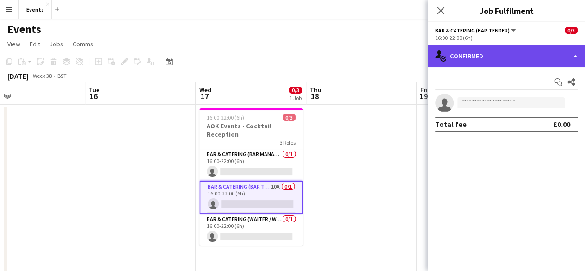
click at [489, 50] on div "single-neutral-actions-check-2 Confirmed" at bounding box center [506, 56] width 157 height 22
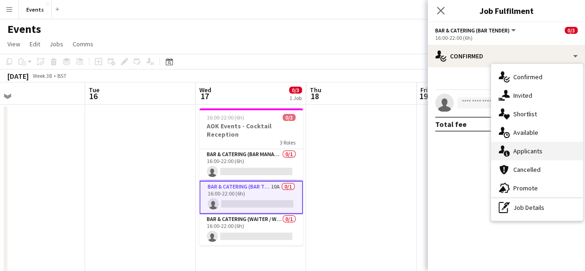
click at [527, 143] on div "single-neutral-actions-information Applicants" at bounding box center [537, 151] width 92 height 19
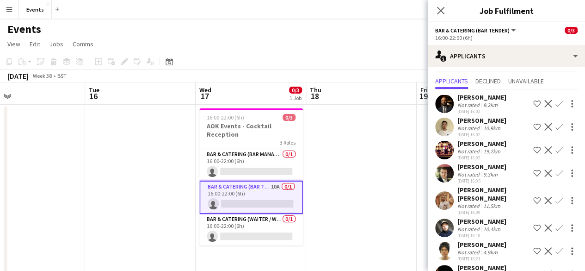
scroll to position [0, 0]
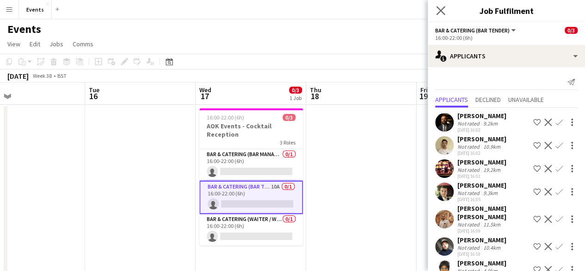
click at [445, 6] on app-icon "Close pop-in" at bounding box center [440, 10] width 13 height 13
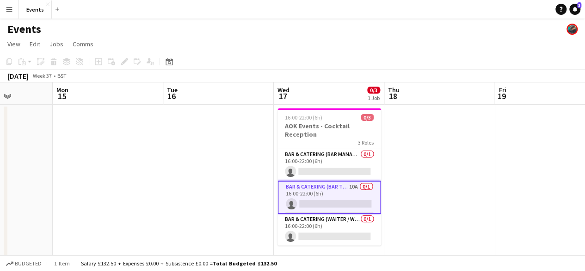
scroll to position [0, 400]
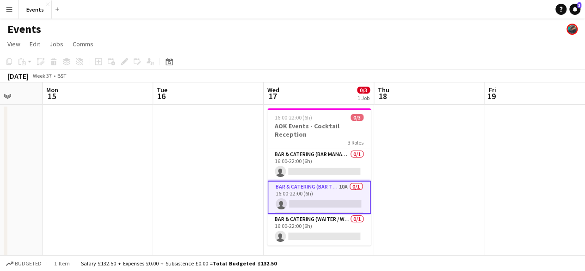
drag, startPoint x: 134, startPoint y: 153, endPoint x: 202, endPoint y: 212, distance: 89.9
click at [202, 212] on app-calendar-viewport "Thu 11 Fri 12 Sat 13 Sun 14 Mon 15 Tue 16 Wed 17 0/3 1 Job Thu 18 Fri 19 Sat 20…" at bounding box center [292, 267] width 585 height 371
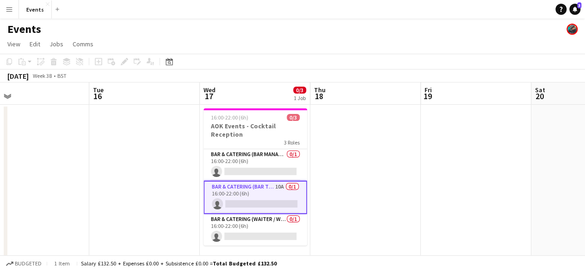
scroll to position [0, 222]
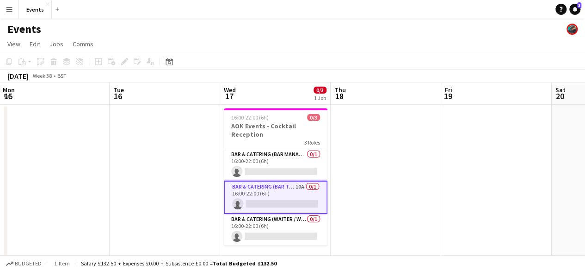
drag, startPoint x: 527, startPoint y: 186, endPoint x: 483, endPoint y: 172, distance: 45.5
click at [483, 172] on app-calendar-viewport "Sat 13 Sun 14 Mon 15 Tue 16 Wed 17 0/3 1 Job Thu 18 Fri 19 Sat 20 Sun 21 Mon 22…" at bounding box center [292, 267] width 585 height 371
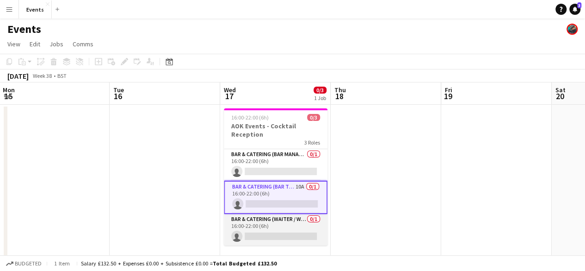
click at [278, 219] on app-card-role "Bar & Catering (Waiter / waitress) 0/1 16:00-22:00 (6h) single-neutral-actions" at bounding box center [276, 229] width 104 height 31
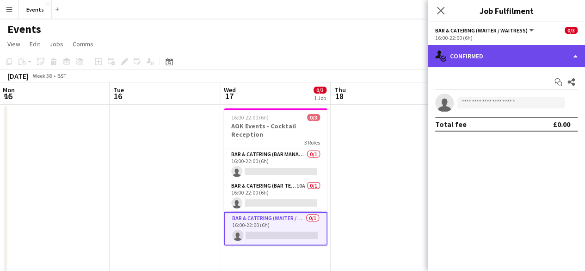
click at [491, 53] on div "single-neutral-actions-check-2 Confirmed" at bounding box center [506, 56] width 157 height 22
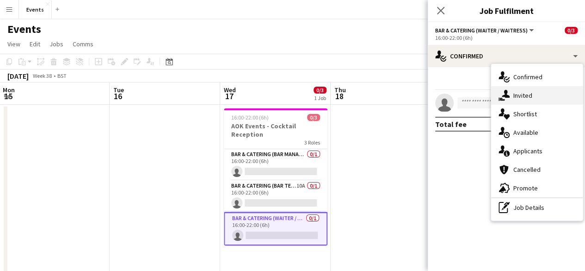
click at [518, 99] on div "single-neutral-actions-share-1 Invited" at bounding box center [537, 95] width 92 height 19
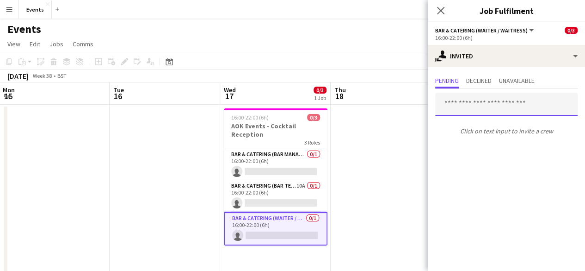
click at [478, 109] on input "text" at bounding box center [506, 104] width 143 height 23
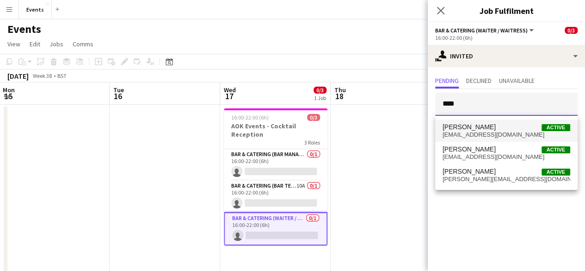
type input "****"
click at [473, 124] on span "[PERSON_NAME]" at bounding box center [469, 127] width 53 height 8
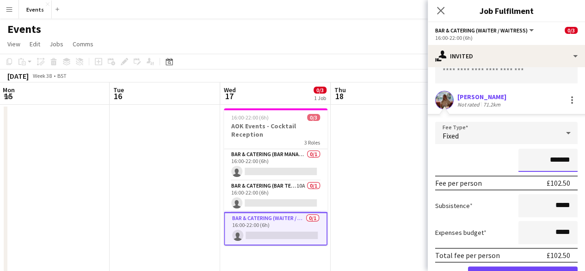
scroll to position [81, 0]
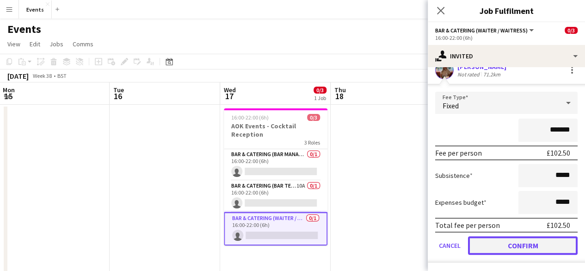
click at [544, 238] on button "Confirm" at bounding box center [523, 245] width 110 height 19
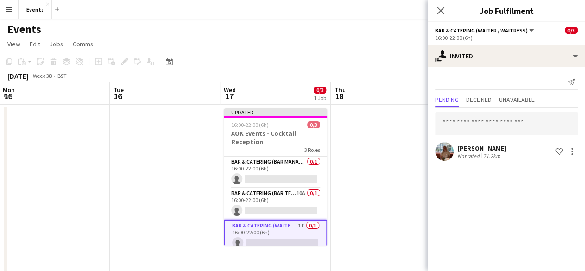
scroll to position [0, 0]
click at [441, 5] on app-icon "Close pop-in" at bounding box center [440, 10] width 13 height 13
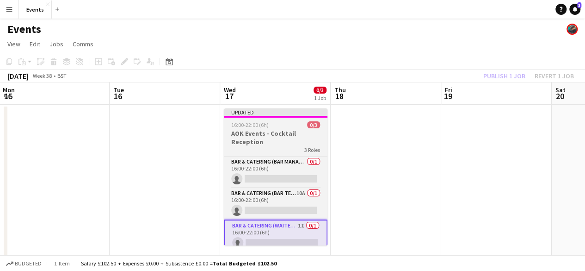
click at [272, 137] on h3 "AOK Events - Cocktail Reception" at bounding box center [276, 137] width 104 height 17
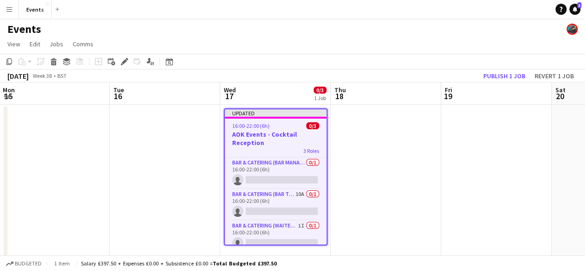
click at [488, 88] on app-board-header-date "Fri 19" at bounding box center [496, 93] width 111 height 22
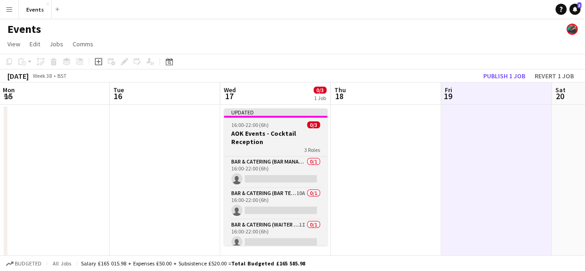
click at [261, 149] on div "3 Roles" at bounding box center [276, 149] width 104 height 7
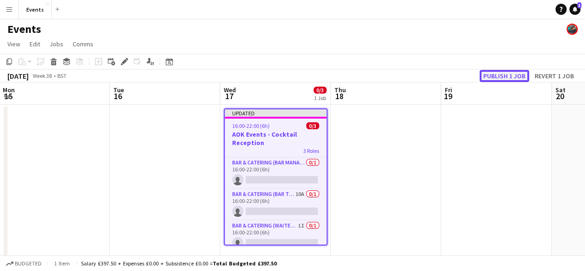
click at [496, 74] on button "Publish 1 job" at bounding box center [505, 76] width 50 height 12
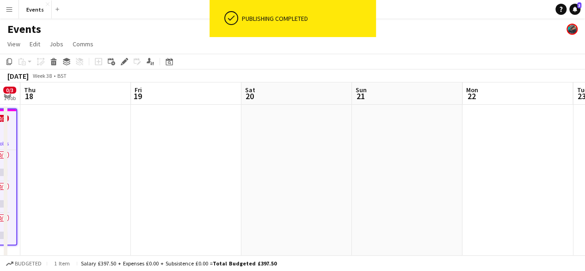
drag, startPoint x: 445, startPoint y: 186, endPoint x: 132, endPoint y: 173, distance: 313.1
click at [132, 173] on app-calendar-viewport "Mon 15 Tue 16 Wed 17 0/3 1 Job Thu 18 Fri 19 Sat 20 Sun 21 Mon 22 Tue 23 Wed 24…" at bounding box center [292, 267] width 585 height 371
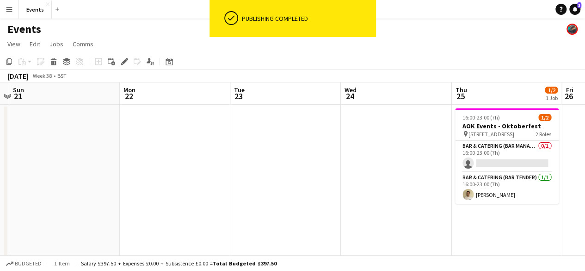
scroll to position [0, 437]
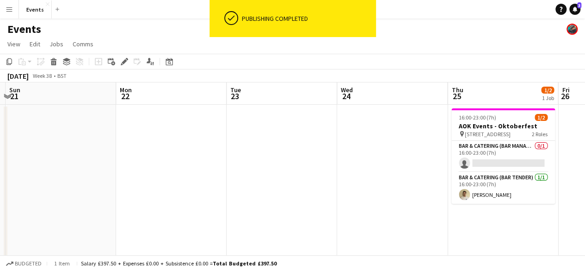
drag, startPoint x: 363, startPoint y: 173, endPoint x: 19, endPoint y: 162, distance: 343.9
click at [19, 162] on app-calendar-viewport "Wed 17 0/3 1 Job Thu 18 Fri 19 Sat 20 Sun 21 Mon 22 Tue 23 Wed 24 Thu 25 1/2 1 …" at bounding box center [292, 267] width 585 height 371
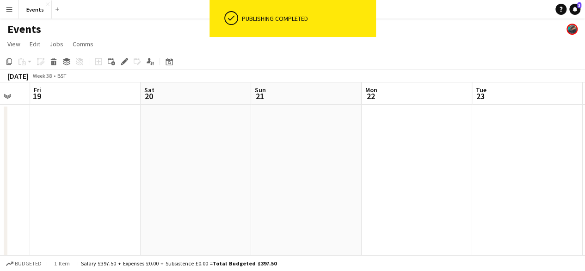
drag, startPoint x: 332, startPoint y: 172, endPoint x: 591, endPoint y: 259, distance: 273.7
click at [585, 259] on html "ok-circled Publishing completed Menu Boards Boards Boards All jobs Status Workf…" at bounding box center [292, 234] width 585 height 469
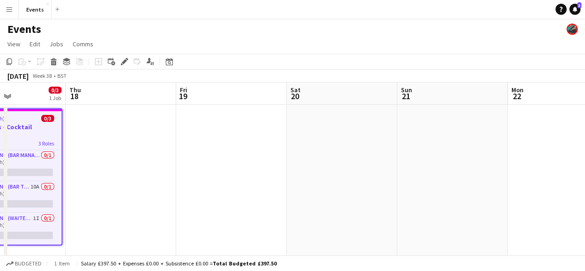
drag, startPoint x: 260, startPoint y: 205, endPoint x: 518, endPoint y: 215, distance: 257.9
click at [518, 215] on app-calendar-viewport "Mon 15 Tue 16 Wed 17 0/3 1 Job Thu 18 Fri 19 Sat 20 Sun 21 Mon 22 Tue 23 Wed 24…" at bounding box center [292, 267] width 585 height 371
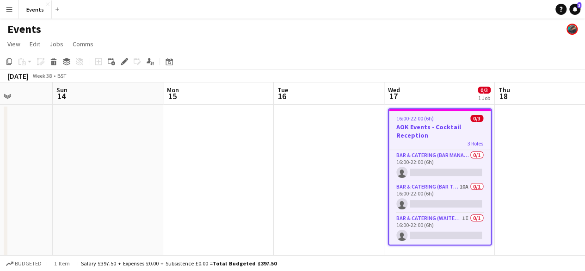
drag, startPoint x: 255, startPoint y: 183, endPoint x: 574, endPoint y: 192, distance: 318.4
click at [574, 192] on app-calendar-viewport "Thu 11 Fri 12 Sat 13 Sun 14 Mon 15 Tue 16 Wed 17 0/3 1 Job Thu 18 Fri 19 Sat 20…" at bounding box center [292, 267] width 585 height 371
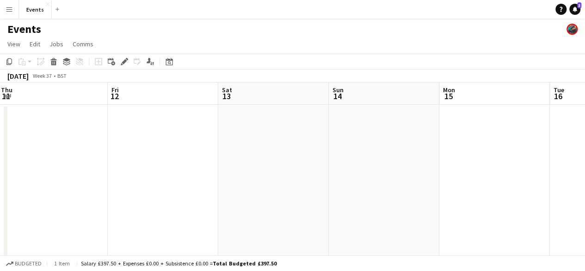
drag, startPoint x: 262, startPoint y: 189, endPoint x: 540, endPoint y: 191, distance: 278.5
click at [540, 191] on app-calendar-viewport "Tue 9 Wed 10 Thu 11 Fri 12 Sat 13 Sun 14 Mon 15 Tue 16 Wed 17 0/3 1 Job Thu 18 …" at bounding box center [292, 267] width 585 height 371
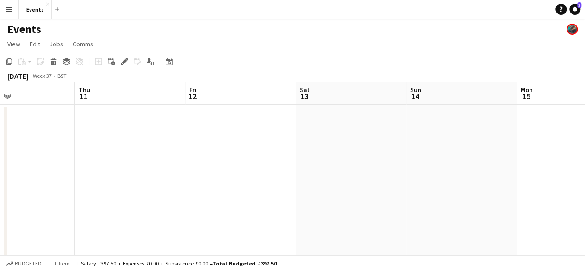
drag, startPoint x: 227, startPoint y: 174, endPoint x: 527, endPoint y: 159, distance: 301.1
click at [527, 159] on app-calendar-viewport "Mon 8 Tue 9 Wed 10 Thu 11 Fri 12 Sat 13 Sun 14 Mon 15 Tue 16 Wed 17 0/3 1 Job T…" at bounding box center [292, 267] width 585 height 371
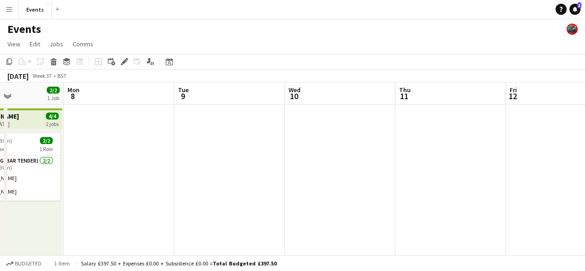
drag, startPoint x: 198, startPoint y: 183, endPoint x: 523, endPoint y: 198, distance: 325.6
click at [523, 198] on app-calendar-viewport "Fri 5 Sat 6 5/5 2 Jobs Sun 7 2/2 1 Job Mon 8 Tue 9 Wed 10 Thu 11 Fri 12 Sat 13 …" at bounding box center [292, 267] width 585 height 371
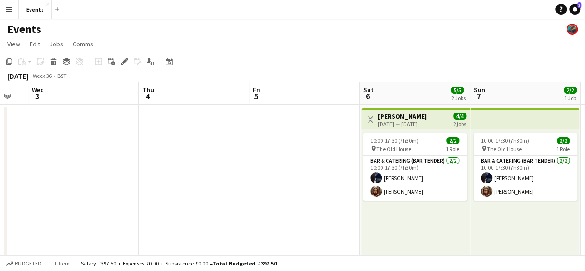
drag, startPoint x: 195, startPoint y: 222, endPoint x: 482, endPoint y: 211, distance: 287.0
click at [482, 211] on app-calendar-viewport "Mon 1 Tue 2 Wed 3 Thu 4 Fri 5 Sat 6 5/5 2 Jobs Sun 7 2/2 1 Job Mon 8 Tue 9 Wed …" at bounding box center [292, 267] width 585 height 371
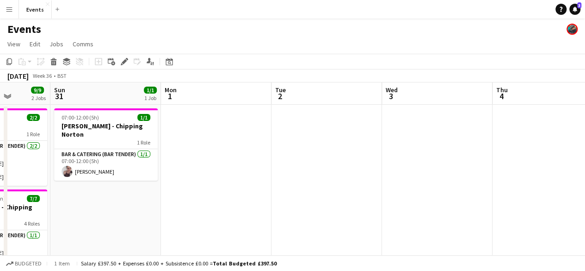
drag, startPoint x: 253, startPoint y: 183, endPoint x: 533, endPoint y: 135, distance: 284.6
click at [533, 135] on app-calendar-viewport "Thu 28 Fri 29 3/3 1 Job Sat 30 9/9 2 Jobs Sun 31 1/1 1 Job Mon 1 Tue 2 Wed 3 Th…" at bounding box center [292, 267] width 585 height 371
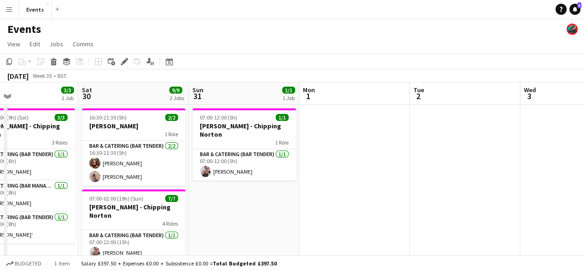
drag, startPoint x: 282, startPoint y: 160, endPoint x: 421, endPoint y: 167, distance: 138.5
click at [421, 167] on app-calendar-viewport "Wed 27 Thu 28 Fri 29 3/3 1 Job Sat 30 9/9 2 Jobs Sun 31 1/1 1 Job Mon 1 Tue 2 W…" at bounding box center [292, 267] width 585 height 371
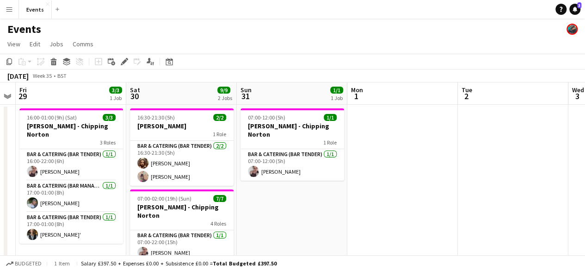
scroll to position [0, 204]
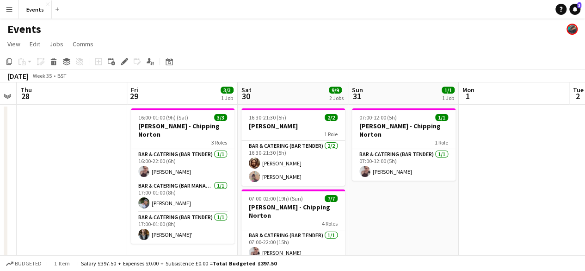
drag, startPoint x: 227, startPoint y: 200, endPoint x: 387, endPoint y: 199, distance: 159.6
click at [387, 199] on app-calendar-viewport "Tue 26 Wed 27 Thu 28 Fri 29 3/3 1 Job Sat 30 9/9 2 Jobs Sun 31 1/1 1 Job Mon 1 …" at bounding box center [292, 267] width 585 height 371
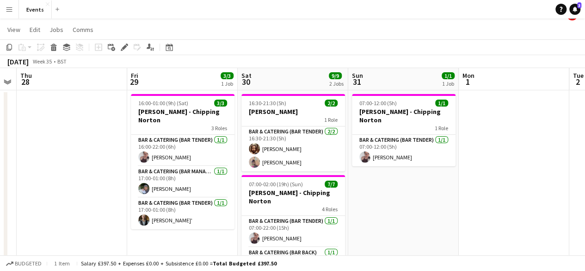
scroll to position [0, 0]
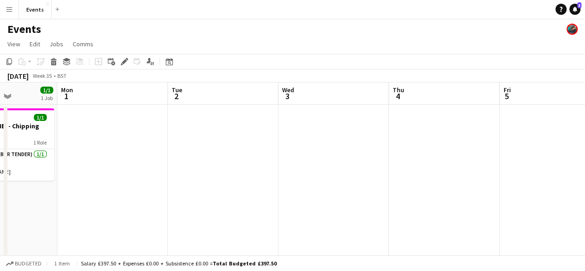
drag, startPoint x: 502, startPoint y: 156, endPoint x: 100, endPoint y: 146, distance: 401.3
click at [100, 146] on app-calendar-viewport "Thu 28 Fri 29 3/3 1 Job Sat 30 9/9 2 Jobs Sun 31 1/1 1 Job Mon 1 Tue 2 Wed 3 Th…" at bounding box center [292, 267] width 585 height 371
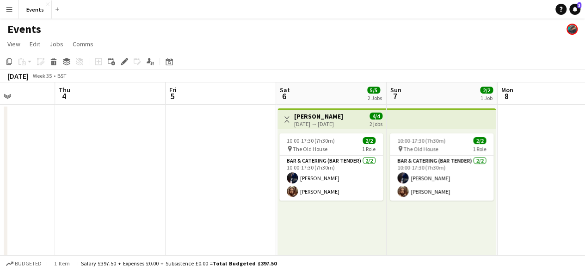
drag, startPoint x: 208, startPoint y: 173, endPoint x: 80, endPoint y: 148, distance: 130.6
click at [44, 158] on app-calendar-viewport "Sun 31 1/1 1 Job Mon 1 Tue 2 Wed 3 Thu 4 Fri 5 Sat 6 5/5 2 Jobs Sun 7 2/2 1 Job…" at bounding box center [292, 267] width 585 height 371
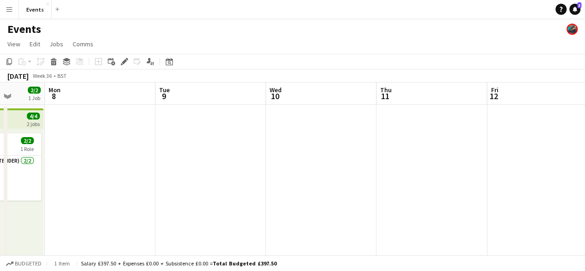
drag, startPoint x: 478, startPoint y: 183, endPoint x: 44, endPoint y: 213, distance: 435.0
click at [44, 213] on app-calendar-viewport "Thu 4 Fri 5 Sat 6 5/5 2 Jobs Sun 7 2/2 1 Job Mon 8 Tue 9 Wed 10 Thu 11 Fri 12 S…" at bounding box center [292, 267] width 585 height 371
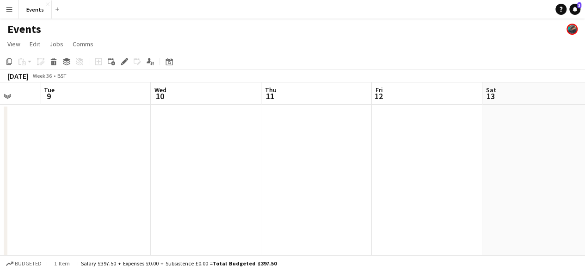
drag, startPoint x: 336, startPoint y: 235, endPoint x: 0, endPoint y: 175, distance: 341.7
click at [0, 175] on app-calendar-viewport "Sat 6 5/5 2 Jobs Sun 7 2/2 1 Job Mon 8 Tue 9 Wed 10 Thu 11 Fri 12 Sat 13 Sun 14…" at bounding box center [292, 267] width 585 height 371
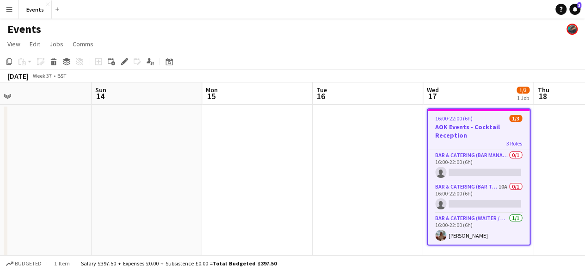
scroll to position [0, 360]
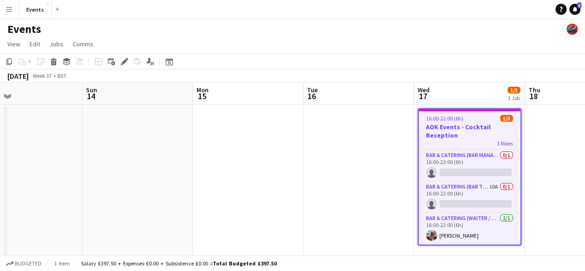
drag, startPoint x: 477, startPoint y: 188, endPoint x: 187, endPoint y: 148, distance: 292.4
click at [187, 148] on app-calendar-viewport "Wed 10 Thu 11 Fri 12 Sat 13 Sun 14 Mon 15 Tue 16 Wed 17 1/3 1 Job Thu 18 Fri 19…" at bounding box center [292, 267] width 585 height 371
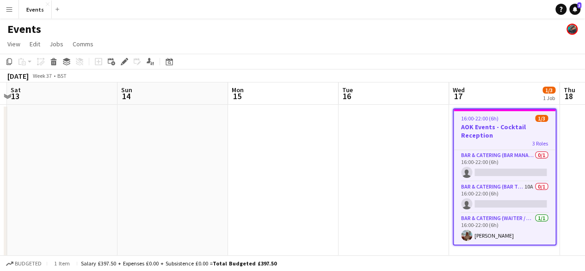
drag, startPoint x: 226, startPoint y: 136, endPoint x: 524, endPoint y: 134, distance: 298.0
click at [524, 134] on app-calendar-viewport "Wed 10 Thu 11 Fri 12 Sat 13 Sun 14 Mon 15 Tue 16 Wed 17 1/3 1 Job Thu 18 Fri 19…" at bounding box center [292, 267] width 585 height 371
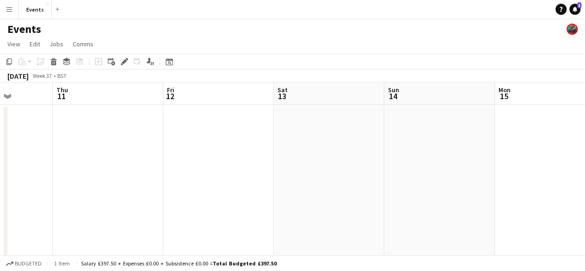
drag, startPoint x: 324, startPoint y: 119, endPoint x: 592, endPoint y: 138, distance: 268.1
click at [585, 138] on html "Menu Boards Boards Boards All jobs Status Workforce Workforce My Workforce Recr…" at bounding box center [292, 234] width 585 height 469
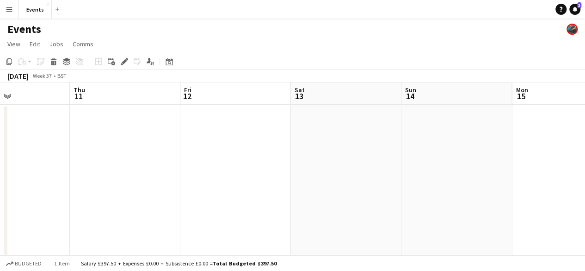
drag, startPoint x: 315, startPoint y: 149, endPoint x: 8, endPoint y: 194, distance: 309.5
click at [8, 194] on app-calendar-viewport "Sun 7 2/2 1 Job Mon 8 Tue 9 Wed 10 Thu 11 Fri 12 Sat 13 Sun 14 Mon 15 Tue 16 We…" at bounding box center [292, 267] width 585 height 371
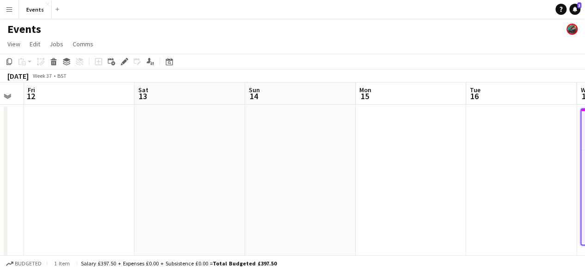
drag, startPoint x: 62, startPoint y: 194, endPoint x: 52, endPoint y: 196, distance: 10.8
click at [52, 196] on app-calendar-viewport "Tue 9 Wed 10 Thu 11 Fri 12 Sat 13 Sun 14 Mon 15 Tue 16 Wed 17 1/3 1 Job Thu 18 …" at bounding box center [292, 267] width 585 height 371
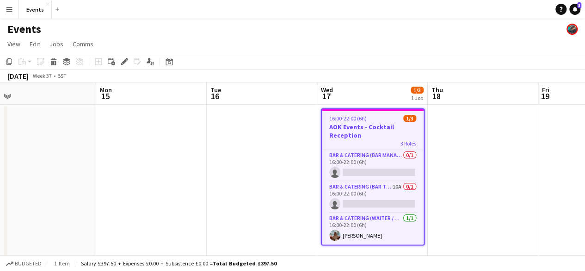
scroll to position [0, 236]
drag, startPoint x: 353, startPoint y: 204, endPoint x: 93, endPoint y: 132, distance: 269.7
click at [93, 132] on app-calendar-viewport "Fri 12 Sat 13 Sun 14 Mon 15 Tue 16 Wed 17 1/3 1 Job Thu 18 Fri 19 Sat 20 Sun 21…" at bounding box center [292, 267] width 585 height 371
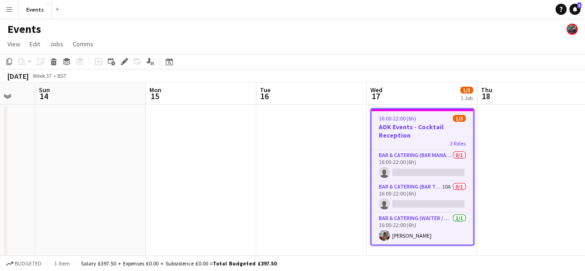
drag, startPoint x: 76, startPoint y: 129, endPoint x: 237, endPoint y: 145, distance: 161.8
click at [237, 145] on app-calendar-viewport "Fri 12 Sat 13 Sun 14 Mon 15 Tue 16 Wed 17 1/3 1 Job Thu 18 Fri 19 Sat 20 Sun 21…" at bounding box center [292, 267] width 585 height 371
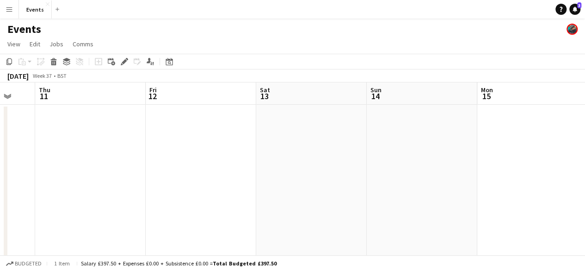
scroll to position [0, 192]
click at [320, 183] on app-calendar-viewport "Tue 9 Wed 10 Thu 11 Fri 12 Sat 13 Sun 14 Mon 15 Tue 16 Wed 17 1/3 1 Job Thu 18 …" at bounding box center [292, 267] width 585 height 371
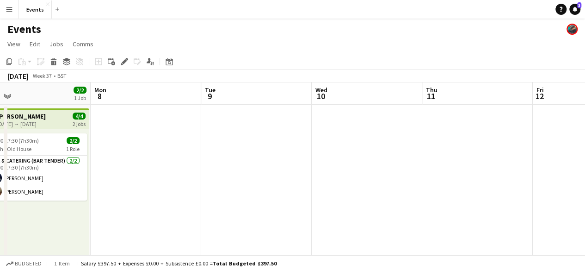
drag, startPoint x: 227, startPoint y: 184, endPoint x: 575, endPoint y: 168, distance: 347.8
click at [575, 168] on app-calendar-viewport "Fri 5 Sat 6 5/5 2 Jobs Sun 7 2/2 1 Job Mon 8 Tue 9 Wed 10 Thu 11 Fri 12 Sat 13 …" at bounding box center [292, 267] width 585 height 371
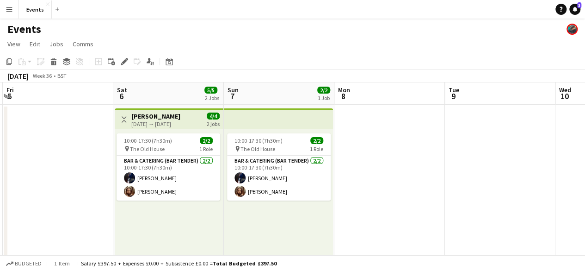
click at [553, 207] on app-calendar-viewport "Wed 3 Thu 4 Fri 5 Sat 6 5/5 2 Jobs Sun 7 2/2 1 Job Mon 8 Tue 9 Wed 10 Thu 11 Fr…" at bounding box center [292, 267] width 585 height 371
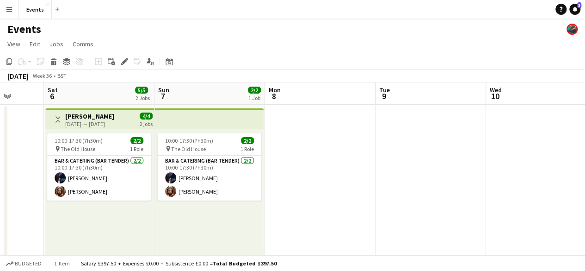
drag, startPoint x: 480, startPoint y: 174, endPoint x: 188, endPoint y: 194, distance: 293.0
click at [188, 194] on app-calendar-viewport "Wed 3 Thu 4 Fri 5 Sat 6 5/5 2 Jobs Sun 7 2/2 1 Job Mon 8 Tue 9 Wed 10 Thu 11 Fr…" at bounding box center [292, 267] width 585 height 371
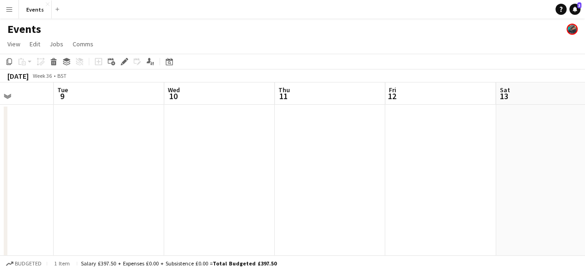
drag, startPoint x: 291, startPoint y: 184, endPoint x: 140, endPoint y: 191, distance: 151.5
click at [140, 191] on app-calendar-viewport "Fri 5 Sat 6 5/5 2 Jobs Sun 7 2/2 1 Job Mon 8 Tue 9 Wed 10 Thu 11 Fri 12 Sat 13 …" at bounding box center [292, 267] width 585 height 371
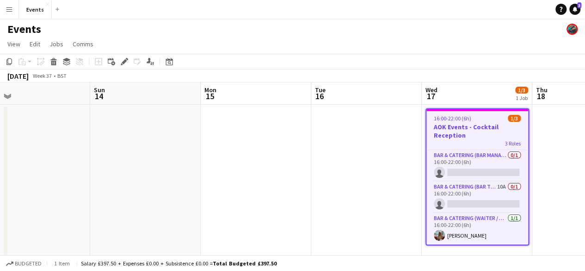
scroll to position [0, 295]
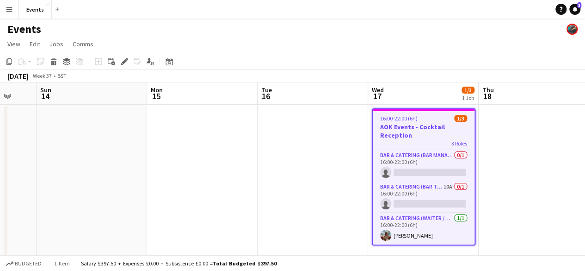
drag, startPoint x: 393, startPoint y: 189, endPoint x: 56, endPoint y: 184, distance: 336.9
click at [56, 184] on app-calendar-viewport "Thu 11 Fri 12 Sat 13 Sun 14 Mon 15 Tue 16 Wed 17 1/3 1 Job Thu 18 Fri 19 Sat 20…" at bounding box center [292, 267] width 585 height 371
click at [308, 193] on app-date-cell at bounding box center [313, 258] width 111 height 306
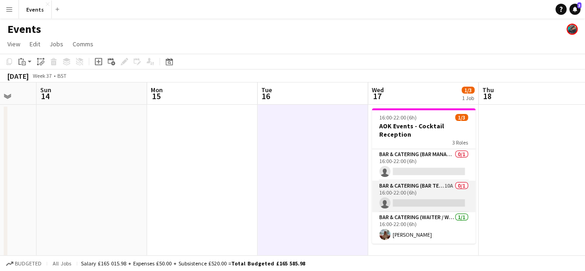
click at [422, 196] on app-card-role "Bar & Catering (Bar Tender) 10A 0/1 16:00-22:00 (6h) single-neutral-actions" at bounding box center [424, 195] width 104 height 31
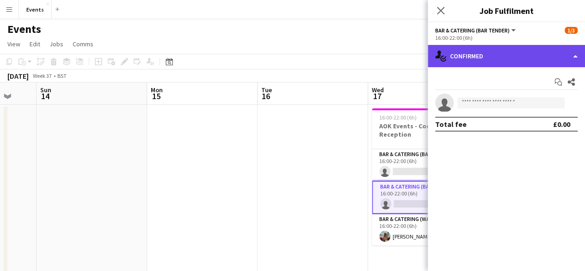
click at [510, 60] on div "single-neutral-actions-check-2 Confirmed" at bounding box center [506, 56] width 157 height 22
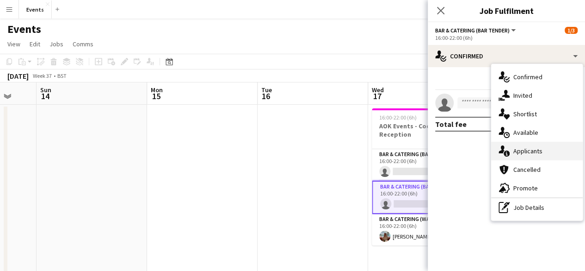
click at [533, 146] on div "single-neutral-actions-information Applicants" at bounding box center [537, 151] width 92 height 19
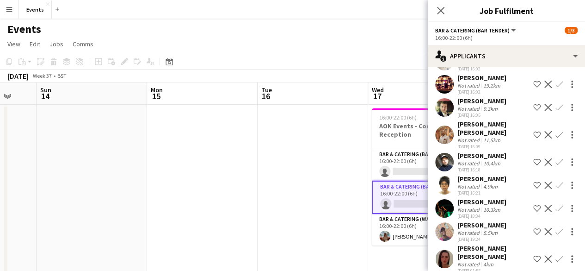
scroll to position [0, 0]
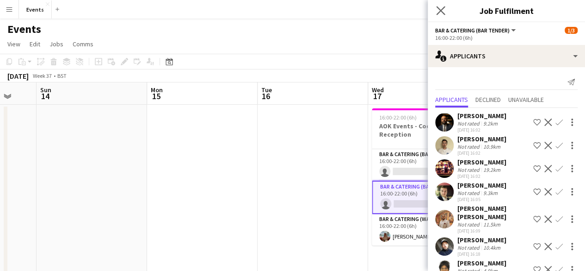
click at [445, 11] on icon "Close pop-in" at bounding box center [440, 10] width 9 height 9
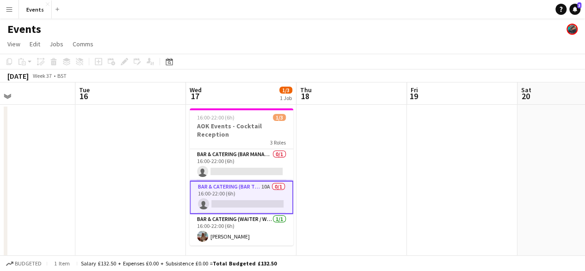
drag, startPoint x: 364, startPoint y: 94, endPoint x: 348, endPoint y: 93, distance: 16.2
click at [348, 93] on app-calendar-viewport "Sat 13 Sun 14 Mon 15 Tue 16 Wed 17 1/3 1 Job Thu 18 Fri 19 Sat 20 Sun 21 Mon 22…" at bounding box center [292, 267] width 585 height 371
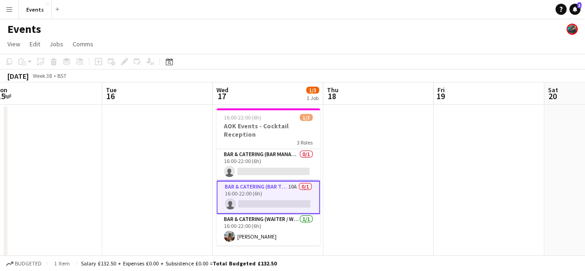
drag, startPoint x: 429, startPoint y: 129, endPoint x: 263, endPoint y: 127, distance: 166.6
click at [263, 127] on app-calendar-viewport "Sat 13 Sun 14 Mon 15 Tue 16 Wed 17 1/3 1 Job Thu 18 Fri 19 Sat 20 Sun 21 Mon 22…" at bounding box center [292, 267] width 585 height 371
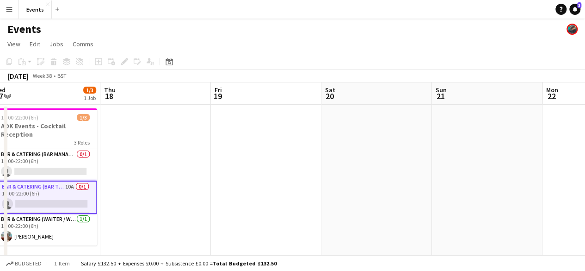
drag, startPoint x: 147, startPoint y: 168, endPoint x: 131, endPoint y: 168, distance: 15.7
click at [131, 168] on app-calendar-viewport "Mon 15 Tue 16 Wed 17 1/3 1 Job Thu 18 Fri 19 Sat 20 Sun 21 Mon 22 Tue 23 Wed 24…" at bounding box center [292, 267] width 585 height 371
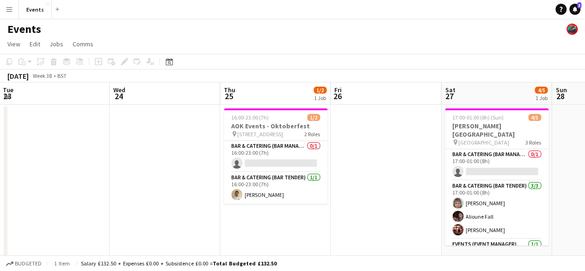
drag, startPoint x: 84, startPoint y: 156, endPoint x: 190, endPoint y: 137, distance: 107.2
click at [83, 156] on app-calendar-viewport "Fri 19 Sat 20 Sun 21 Mon 22 Tue 23 Wed 24 Thu 25 1/2 1 Job Fri 26 Sat 27 4/5 1 …" at bounding box center [292, 267] width 585 height 371
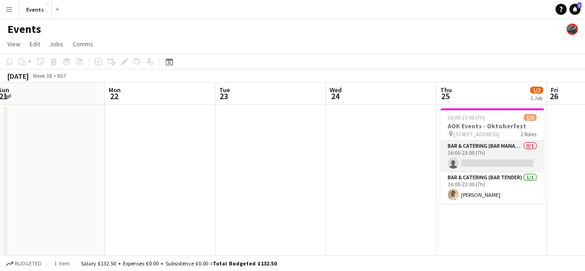
click at [481, 143] on app-card-role "Bar & Catering (Bar Manager) 0/1 16:00-23:00 (7h) single-neutral-actions" at bounding box center [492, 156] width 104 height 31
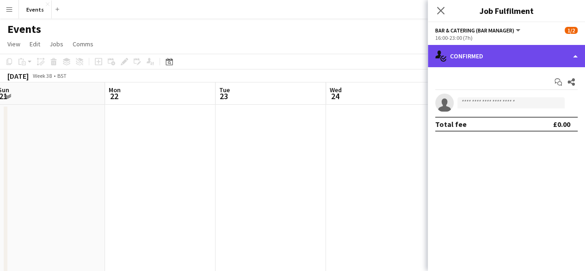
click at [510, 59] on div "single-neutral-actions-check-2 Confirmed" at bounding box center [506, 56] width 157 height 22
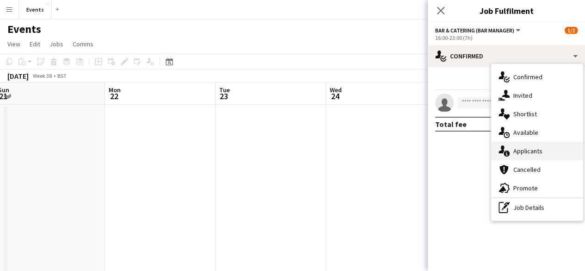
click at [535, 143] on div "single-neutral-actions-information Applicants" at bounding box center [537, 151] width 92 height 19
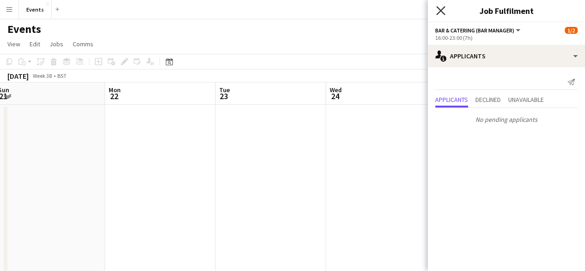
click at [444, 13] on icon at bounding box center [440, 10] width 9 height 9
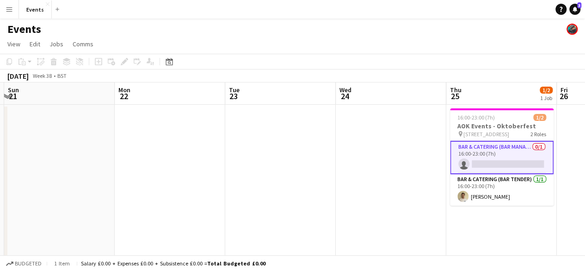
drag, startPoint x: 351, startPoint y: 144, endPoint x: 587, endPoint y: 99, distance: 239.8
click at [585, 99] on html "Menu Boards Boards Boards All jobs Status Workforce Workforce My Workforce Recr…" at bounding box center [292, 234] width 585 height 469
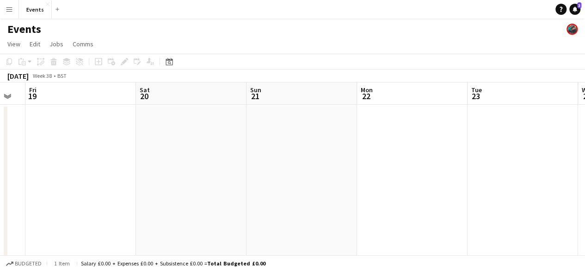
drag, startPoint x: 381, startPoint y: 113, endPoint x: 592, endPoint y: 101, distance: 210.9
click at [585, 101] on html "Menu Boards Boards Boards All jobs Status Workforce Workforce My Workforce Recr…" at bounding box center [292, 234] width 585 height 469
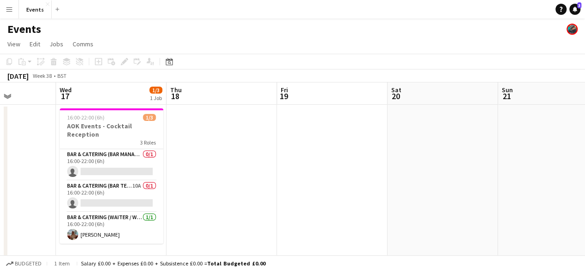
scroll to position [0, 214]
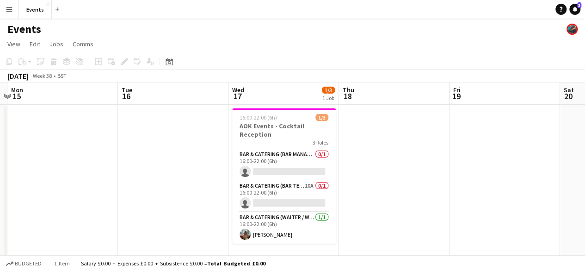
drag, startPoint x: 275, startPoint y: 137, endPoint x: 448, endPoint y: 117, distance: 174.2
click at [448, 117] on app-calendar-viewport "Sat 13 Sun 14 Mon 15 Tue 16 Wed 17 1/3 1 Job Thu 18 Fri 19 Sat 20 Sun 21 Mon 22…" at bounding box center [292, 267] width 585 height 371
